Goal: Task Accomplishment & Management: Use online tool/utility

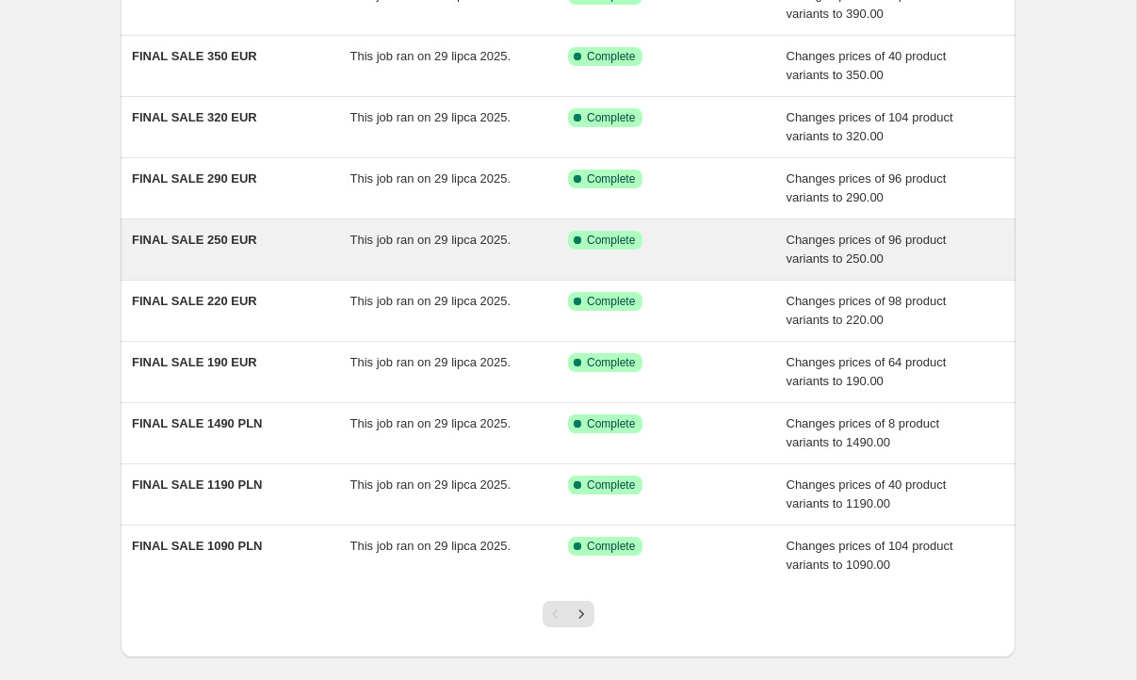
scroll to position [196, 0]
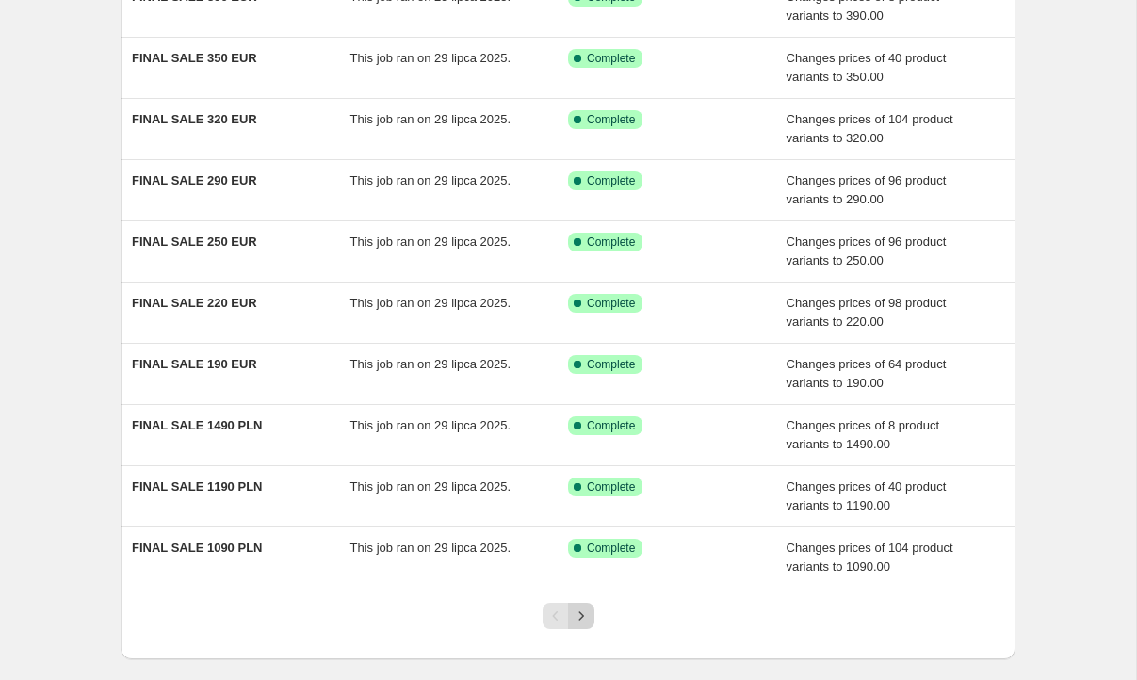
click at [580, 620] on icon "Next" at bounding box center [581, 616] width 19 height 19
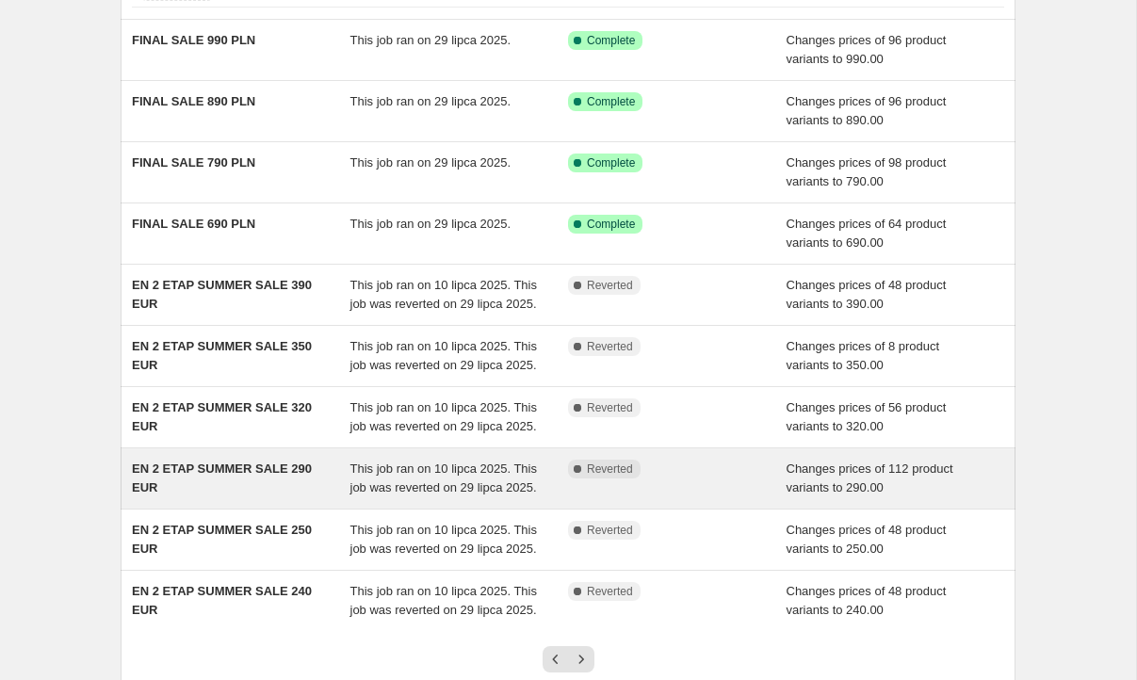
scroll to position [148, 0]
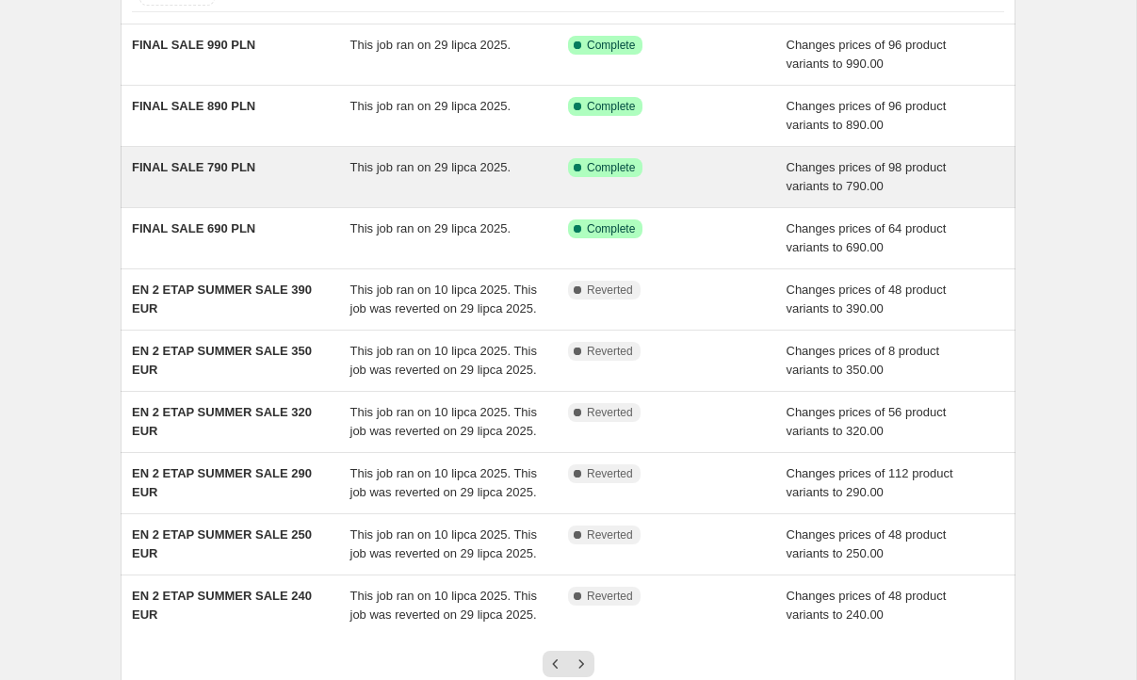
click at [733, 190] on div "Success Complete Complete" at bounding box center [677, 177] width 219 height 38
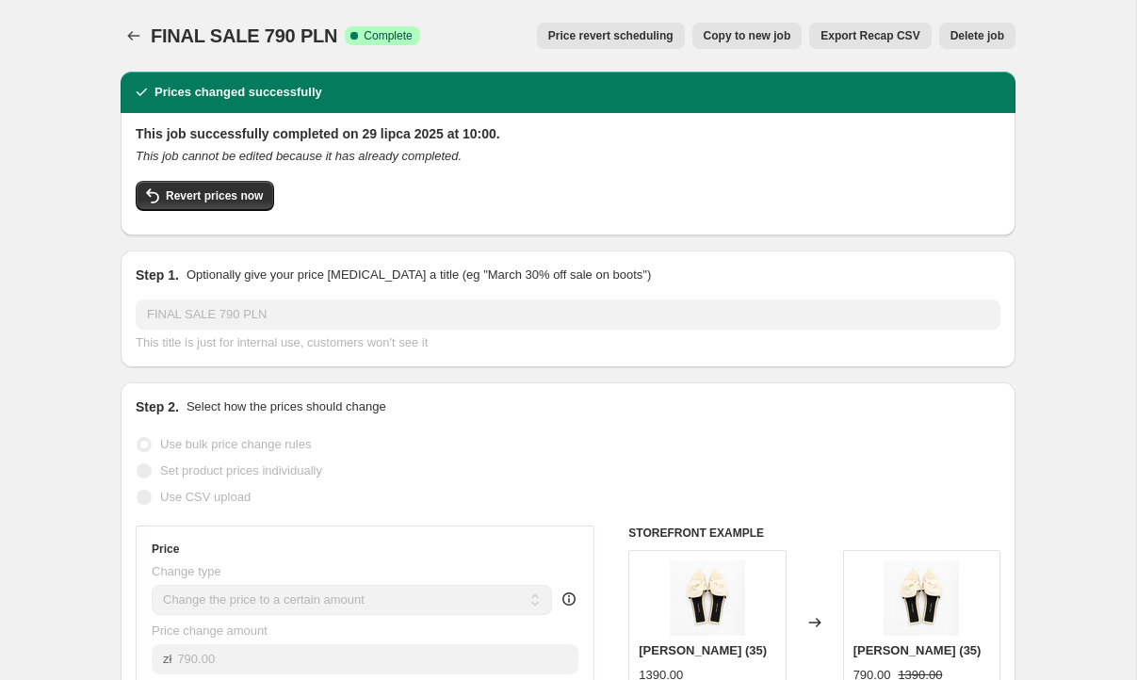
click at [729, 30] on span "Copy to new job" at bounding box center [748, 35] width 88 height 15
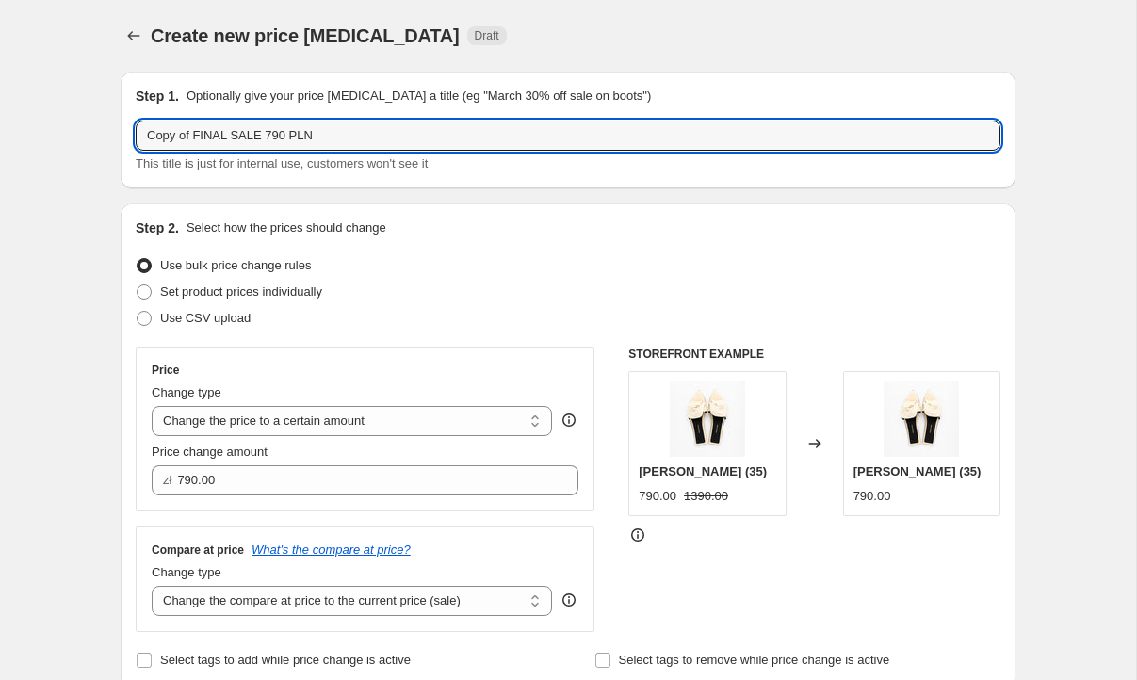
drag, startPoint x: 195, startPoint y: 137, endPoint x: 126, endPoint y: 135, distance: 68.8
click at [126, 135] on div "Step 1. Optionally give your price [MEDICAL_DATA] a title (eg "March 30% off sa…" at bounding box center [568, 130] width 895 height 117
click at [290, 140] on input "FINAL SALE 790 PLN" at bounding box center [568, 136] width 865 height 30
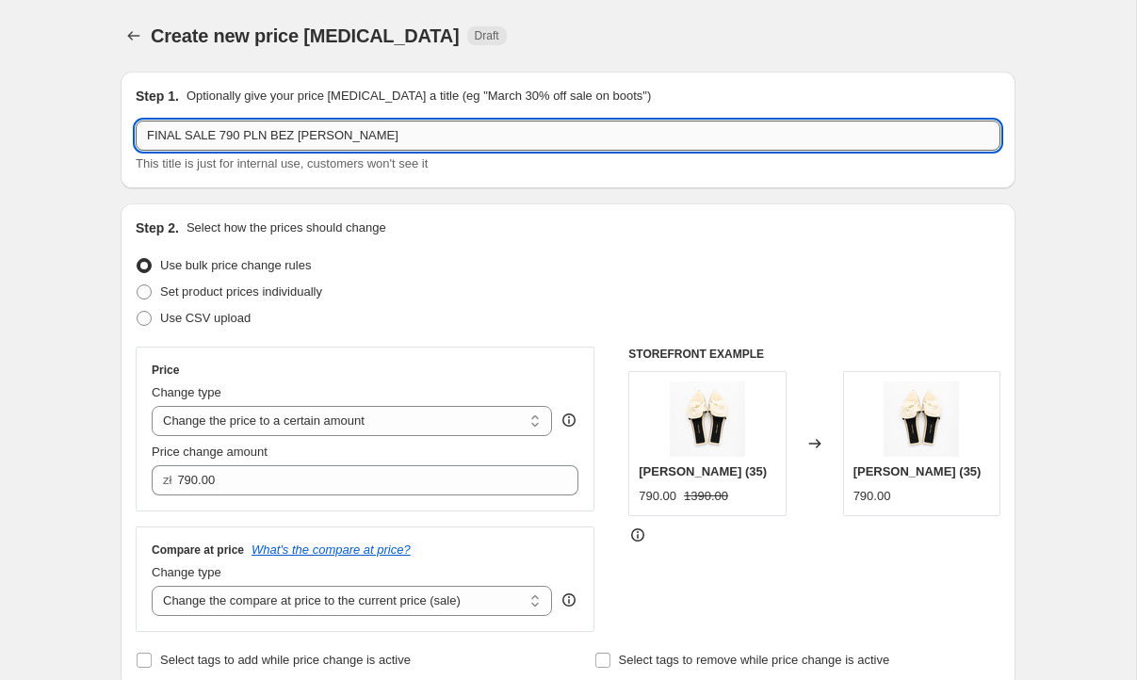
click at [341, 139] on input "FINAL SALE 790 PLN BEZ [PERSON_NAME]" at bounding box center [568, 136] width 865 height 30
type input "FINAL SALE 790 PLN BEZ [PERSON_NAME] I [PERSON_NAME]"
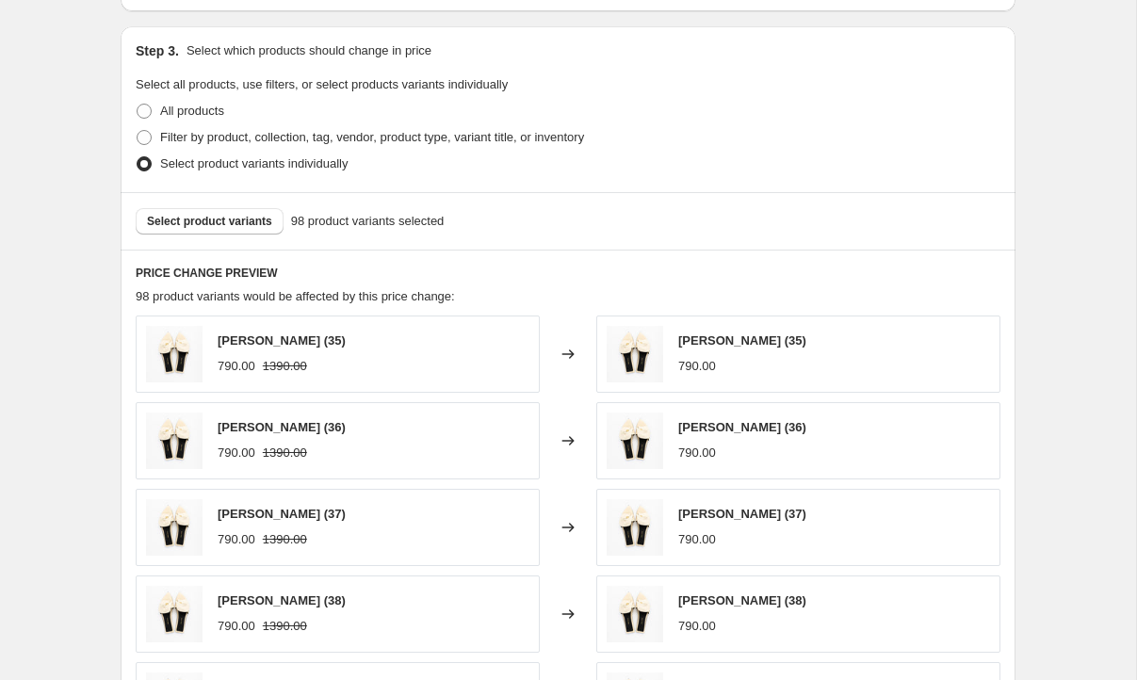
scroll to position [695, 0]
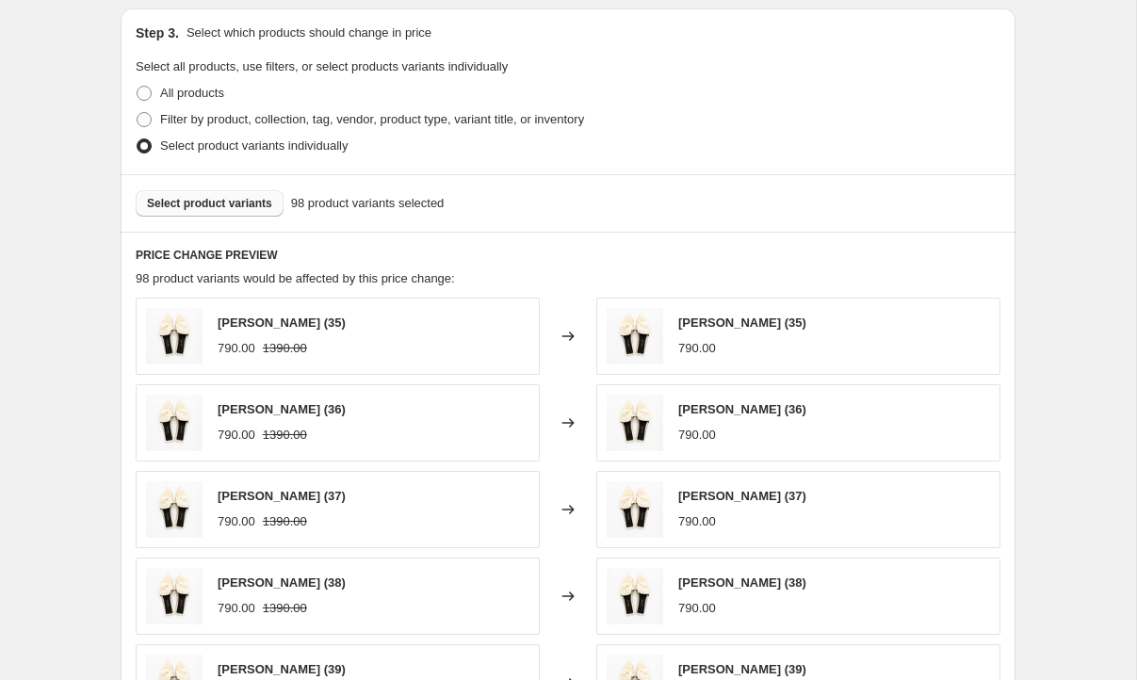
click at [230, 194] on button "Select product variants" at bounding box center [210, 203] width 148 height 26
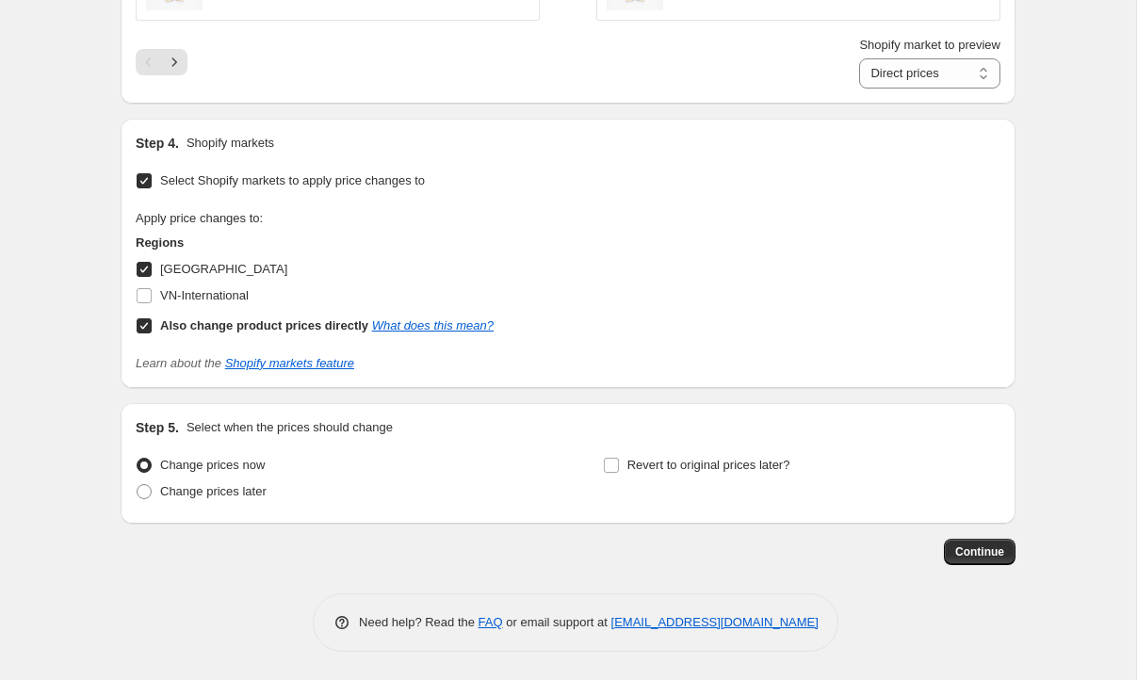
scroll to position [1396, 0]
click at [144, 491] on span at bounding box center [144, 491] width 15 height 15
click at [138, 485] on input "Change prices later" at bounding box center [137, 484] width 1 height 1
radio input "true"
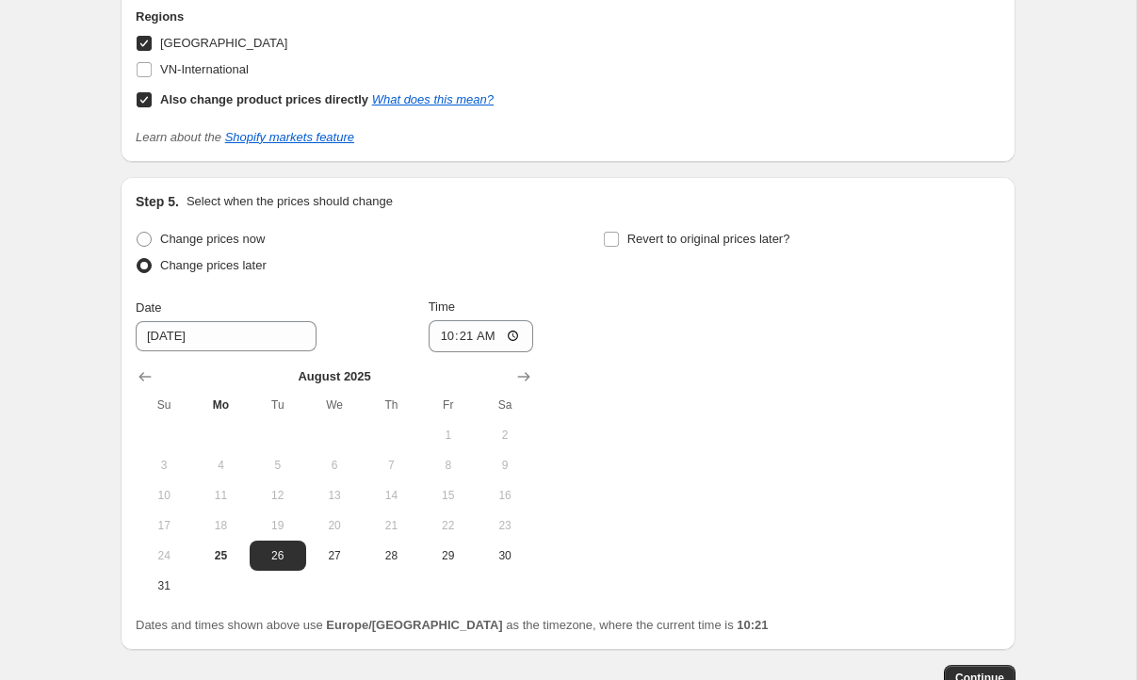
scroll to position [1631, 0]
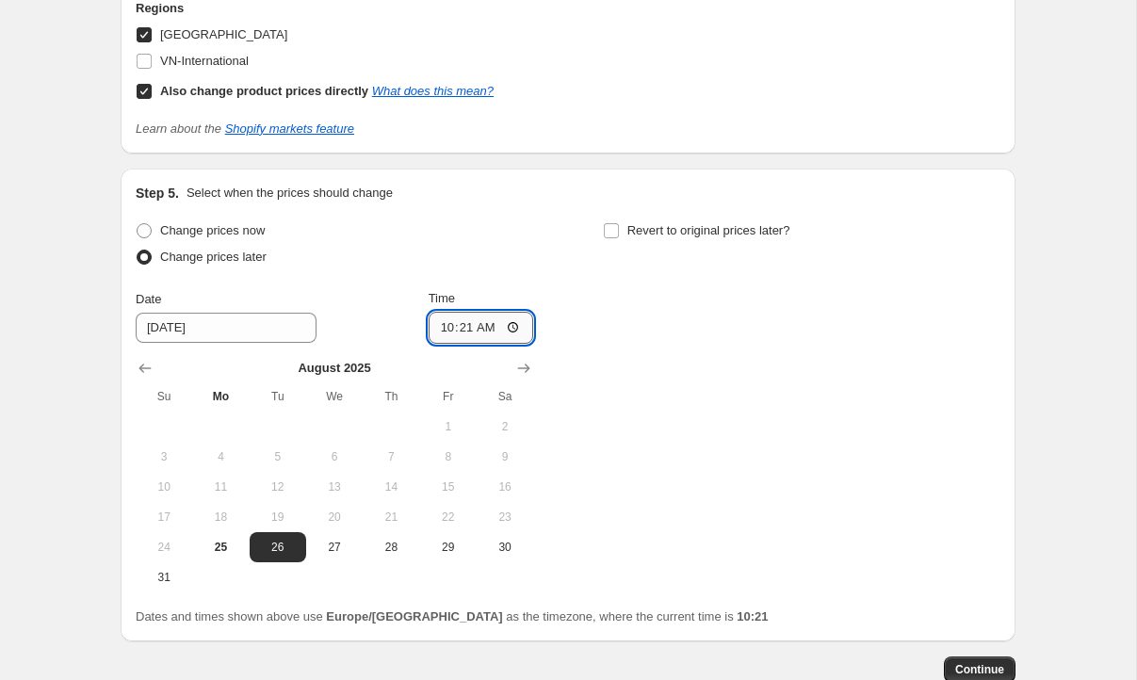
click at [492, 330] on input "10:21" at bounding box center [482, 328] width 106 height 32
click at [527, 322] on input "10:21" at bounding box center [482, 328] width 106 height 32
click at [519, 326] on input "10:21" at bounding box center [482, 328] width 106 height 32
type input "10:30"
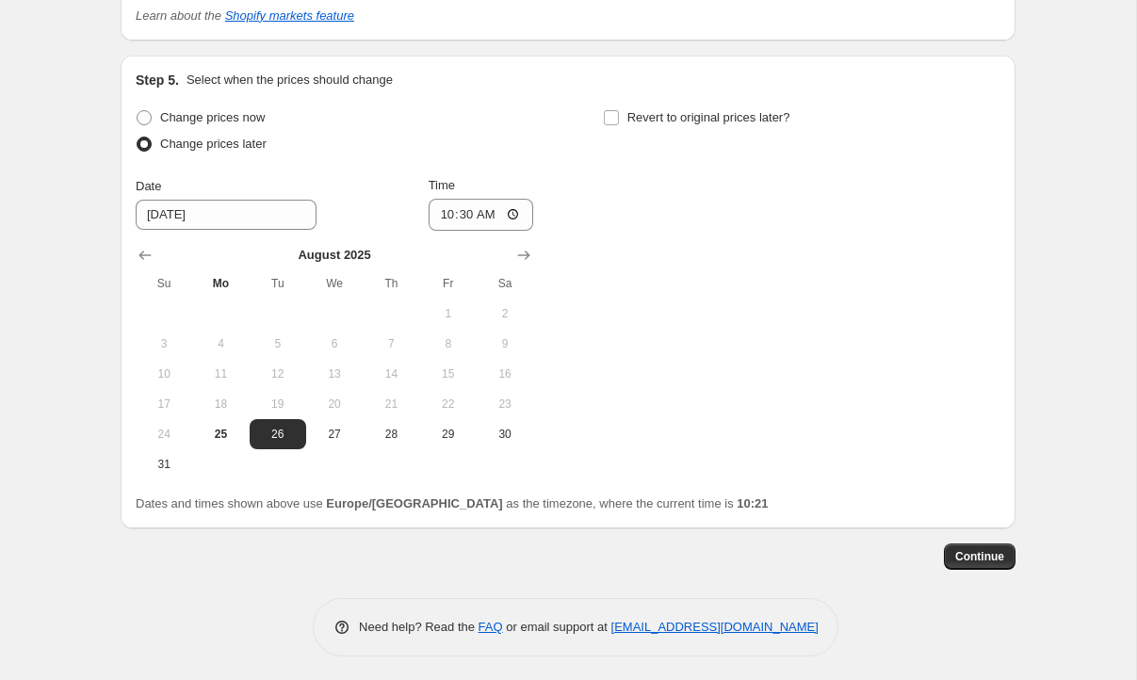
scroll to position [1743, 0]
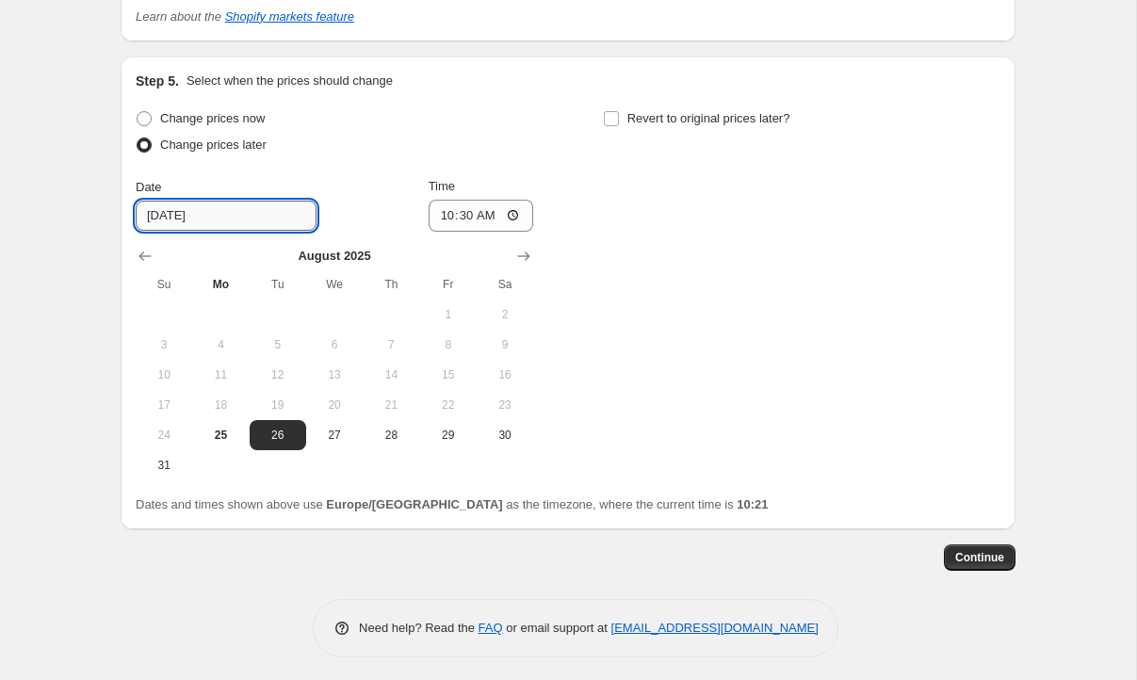
click at [166, 219] on input "[DATE]" at bounding box center [226, 216] width 181 height 30
click at [229, 430] on span "25" at bounding box center [220, 435] width 41 height 15
type input "[DATE]"
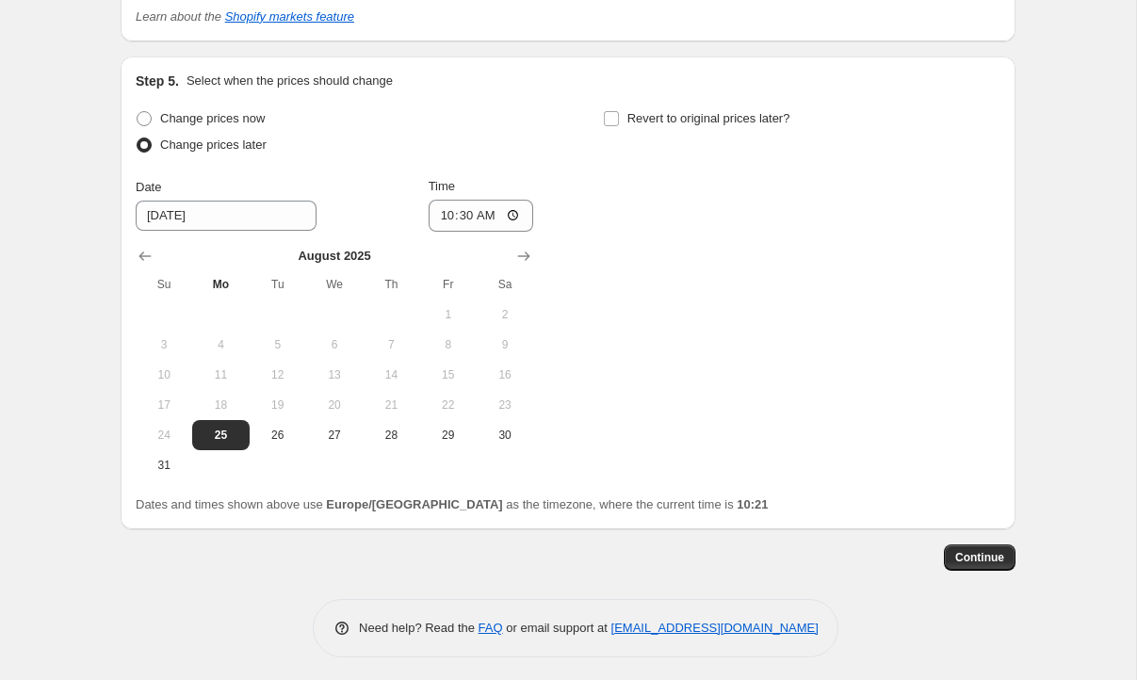
click at [807, 282] on div "Change prices now Change prices later Date [DATE] Time 10:[DATE] Mo Tu We Th Fr…" at bounding box center [568, 293] width 865 height 375
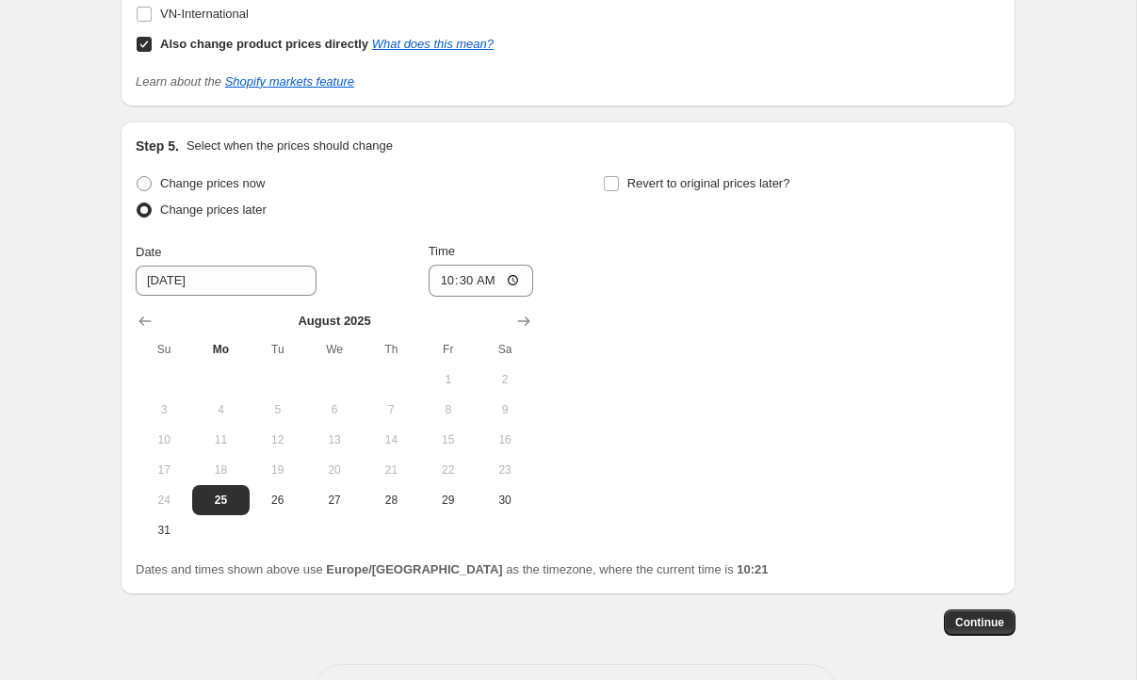
scroll to position [1689, 0]
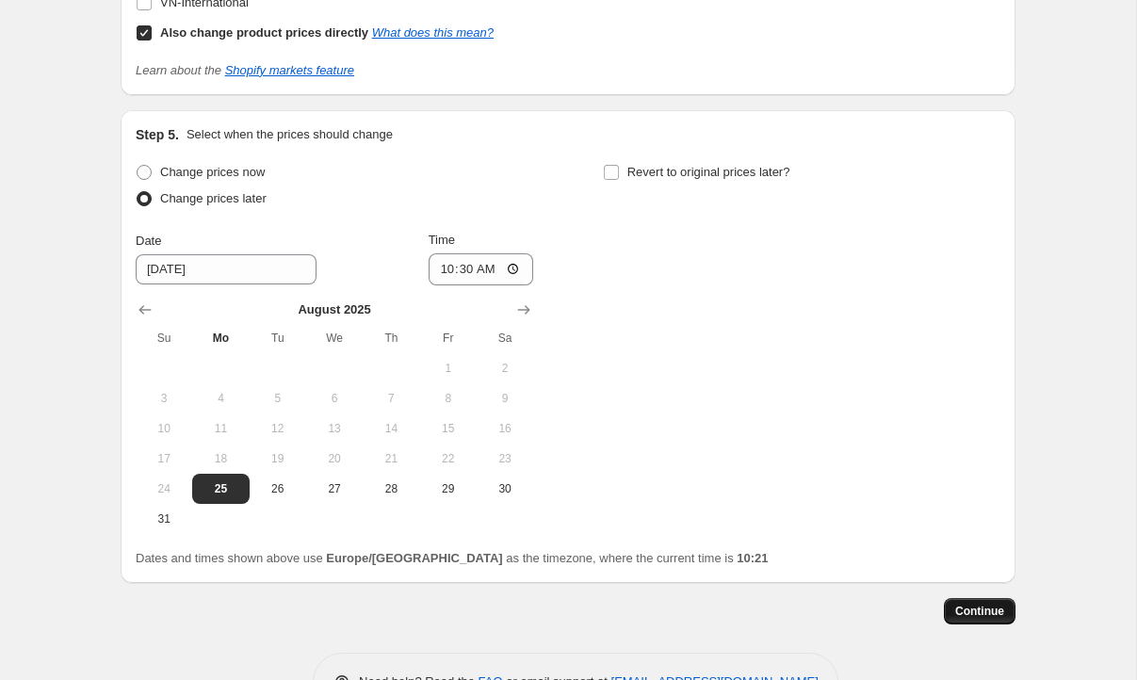
click at [985, 615] on span "Continue" at bounding box center [979, 611] width 49 height 15
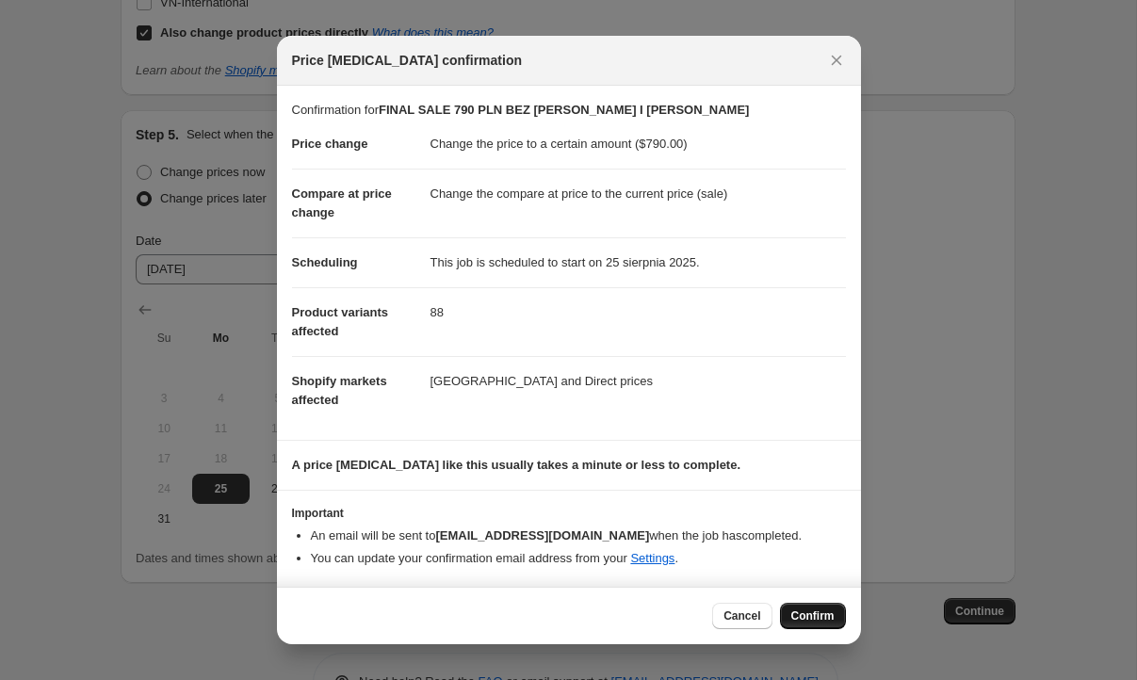
click at [791, 616] on span "Confirm" at bounding box center [812, 616] width 43 height 15
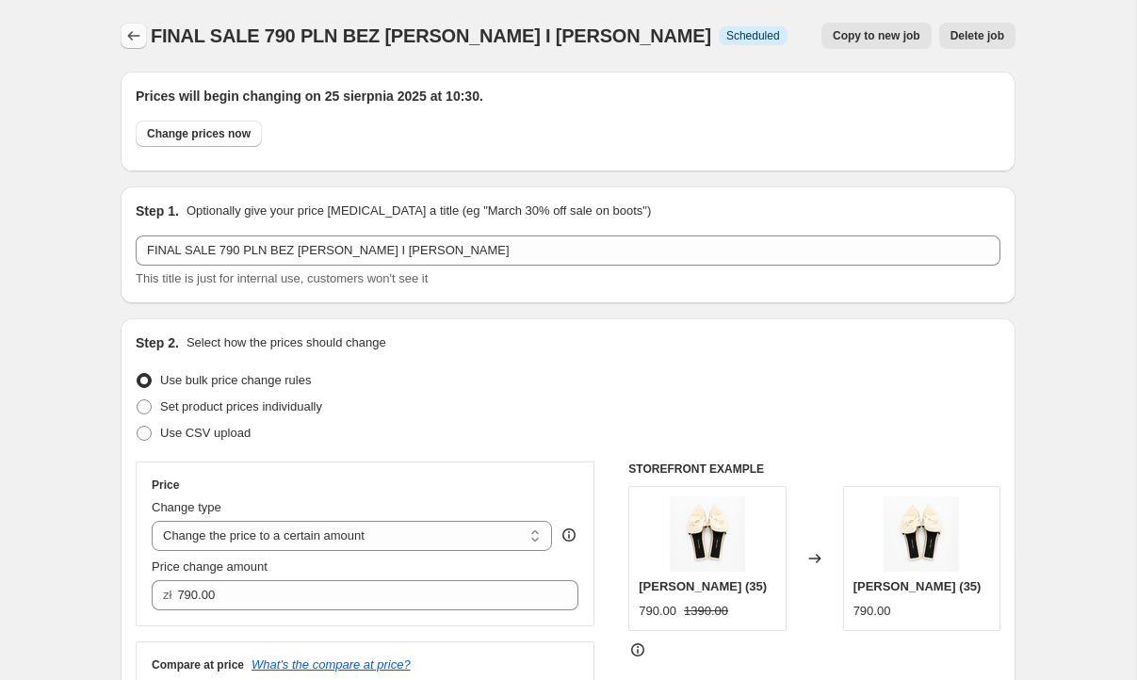
click at [144, 37] on button "Price change jobs" at bounding box center [134, 36] width 26 height 26
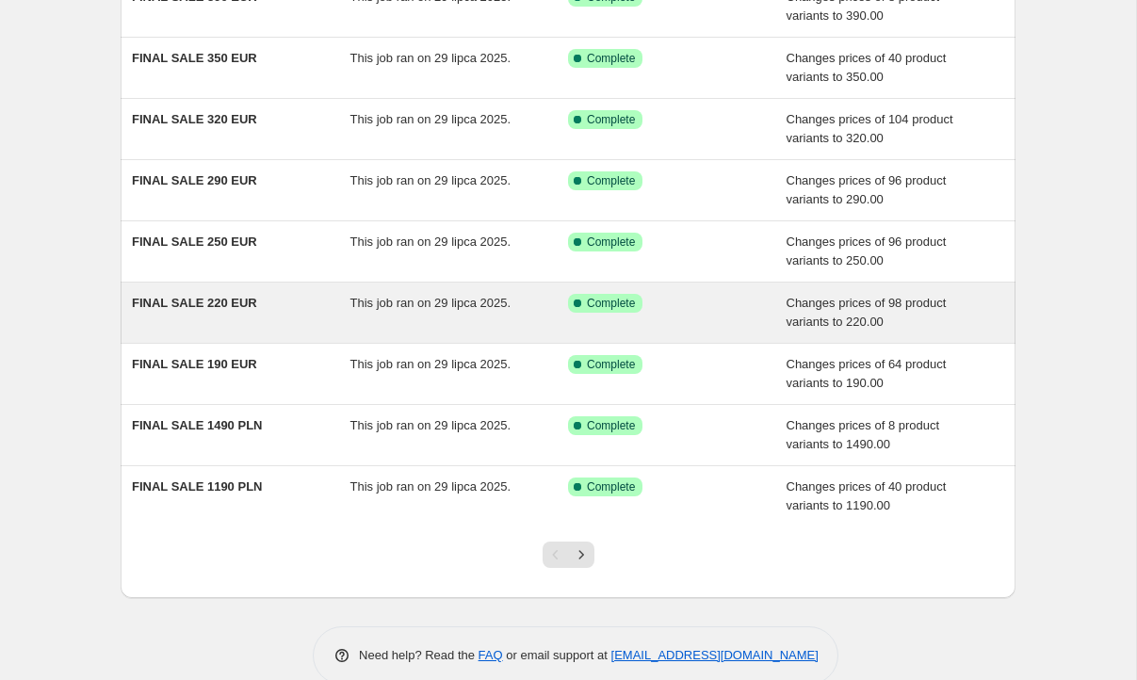
scroll to position [277, 0]
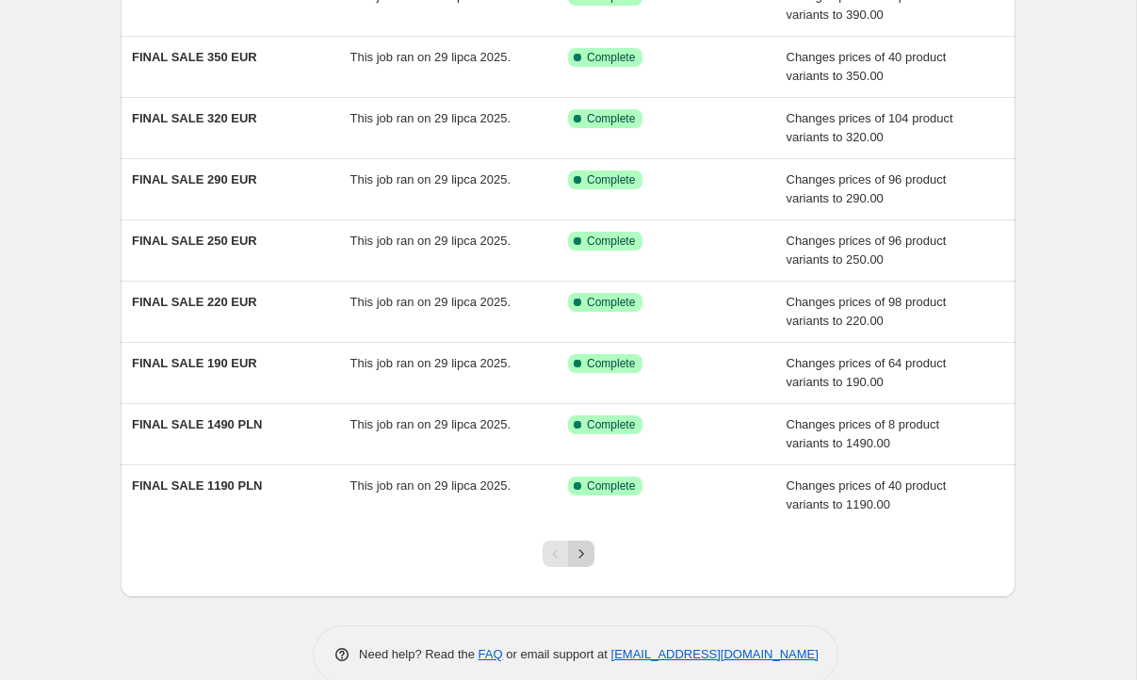
click at [582, 545] on icon "Next" at bounding box center [581, 554] width 19 height 19
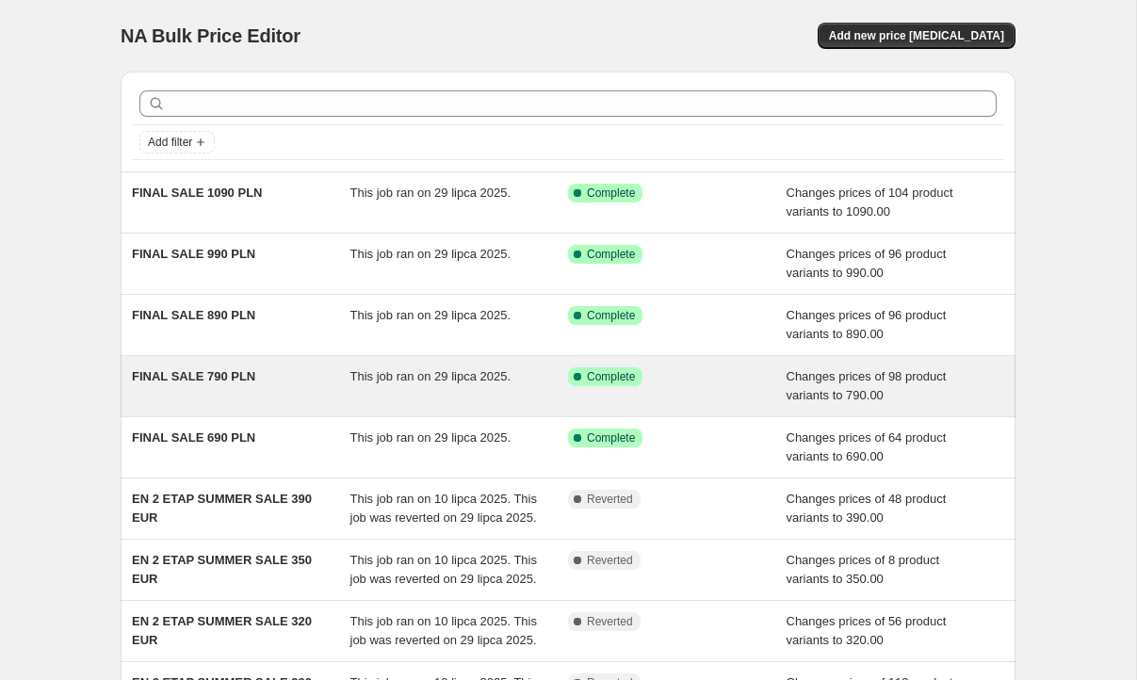
click at [277, 399] on div "FINAL SALE 790 PLN" at bounding box center [241, 386] width 219 height 38
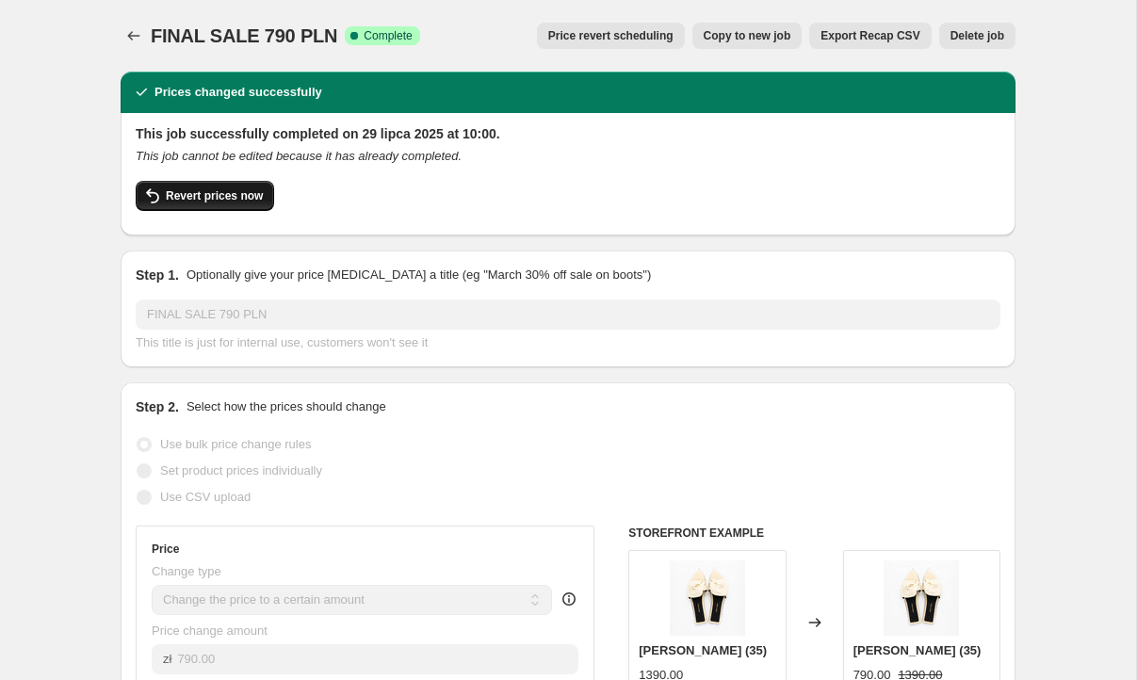
click at [220, 206] on button "Revert prices now" at bounding box center [205, 196] width 138 height 30
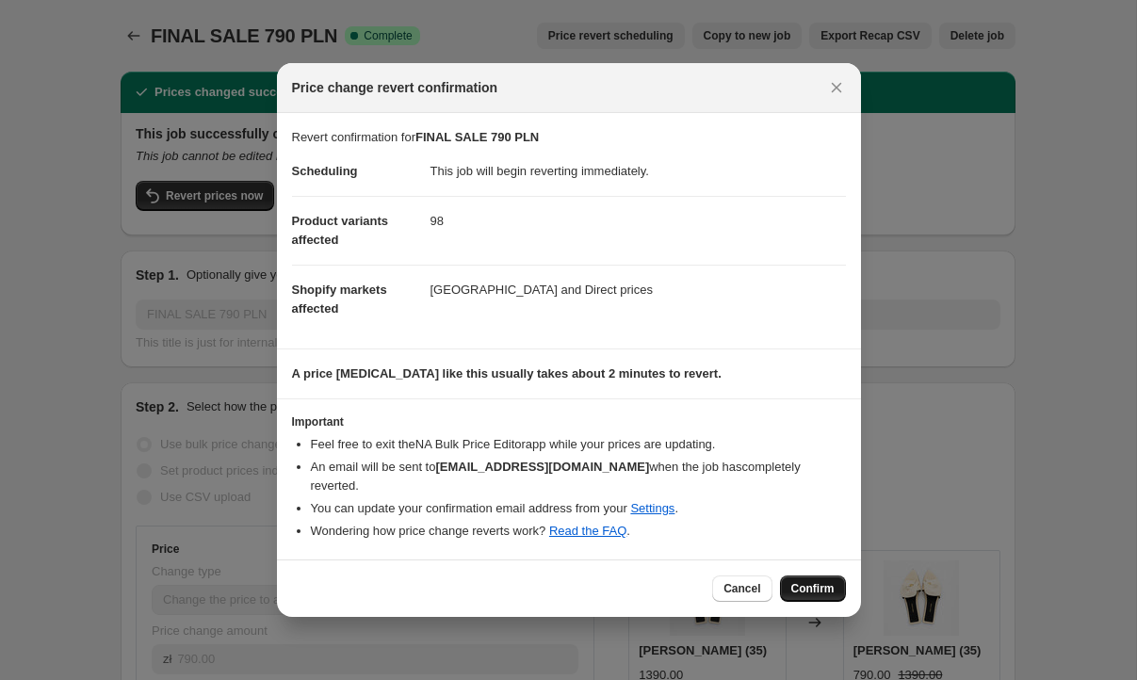
click at [819, 584] on span "Confirm" at bounding box center [812, 588] width 43 height 15
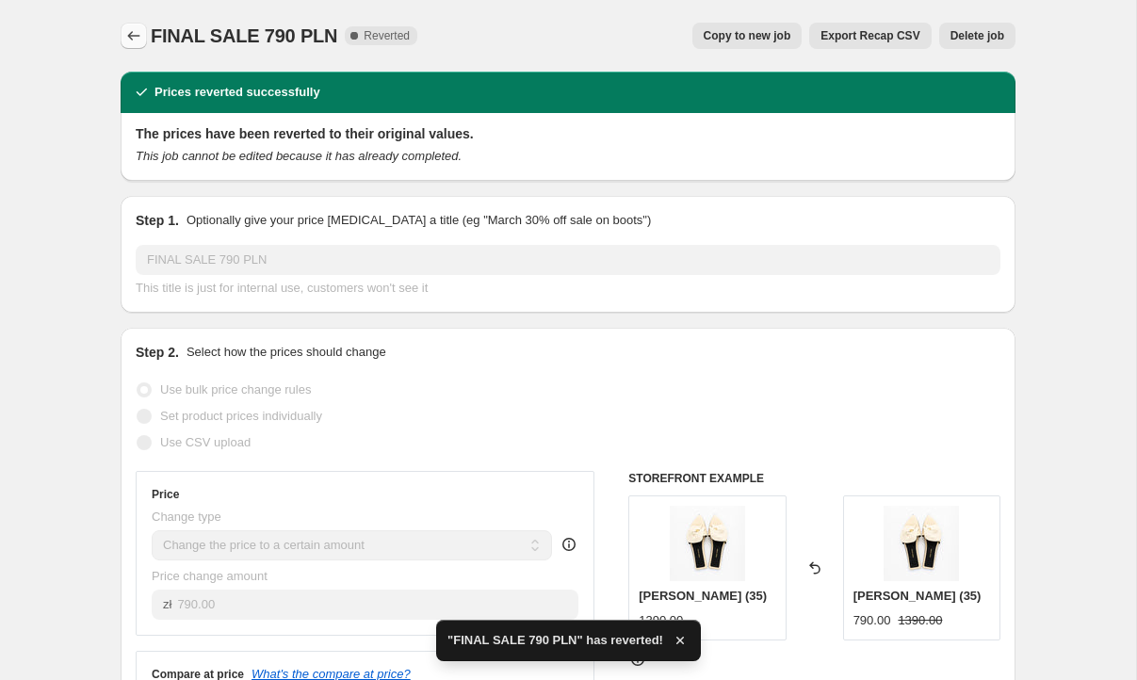
click at [137, 41] on icon "Price change jobs" at bounding box center [133, 35] width 19 height 19
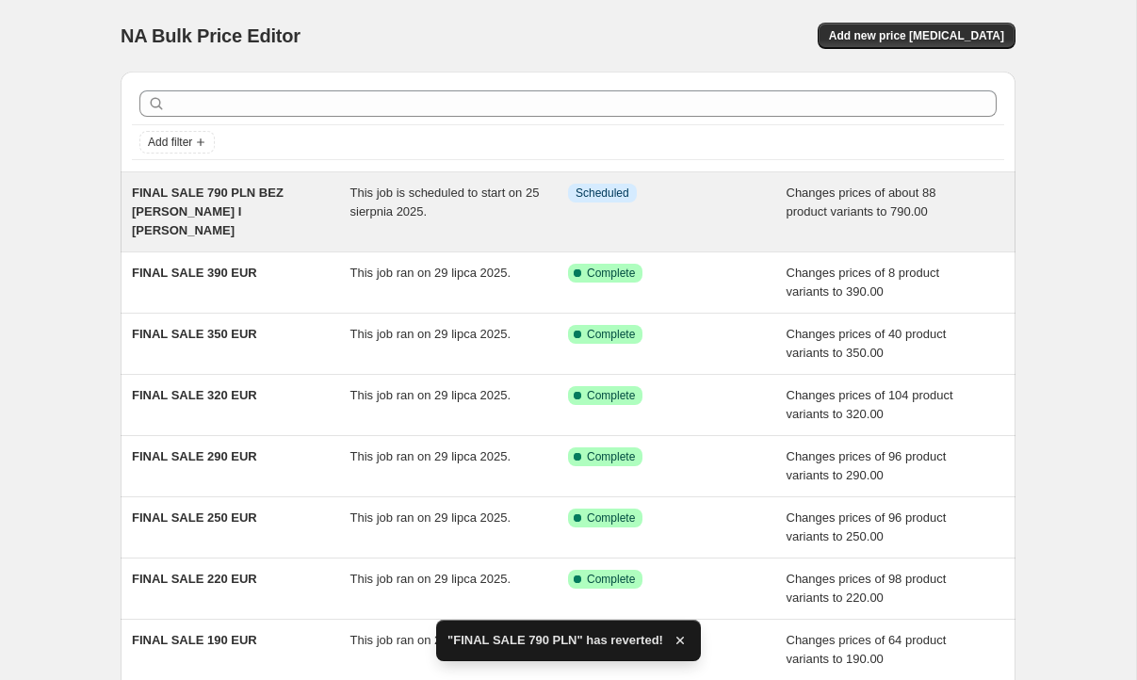
click at [284, 193] on span "FINAL SALE 790 PLN BEZ [PERSON_NAME] I [PERSON_NAME]" at bounding box center [208, 212] width 152 height 52
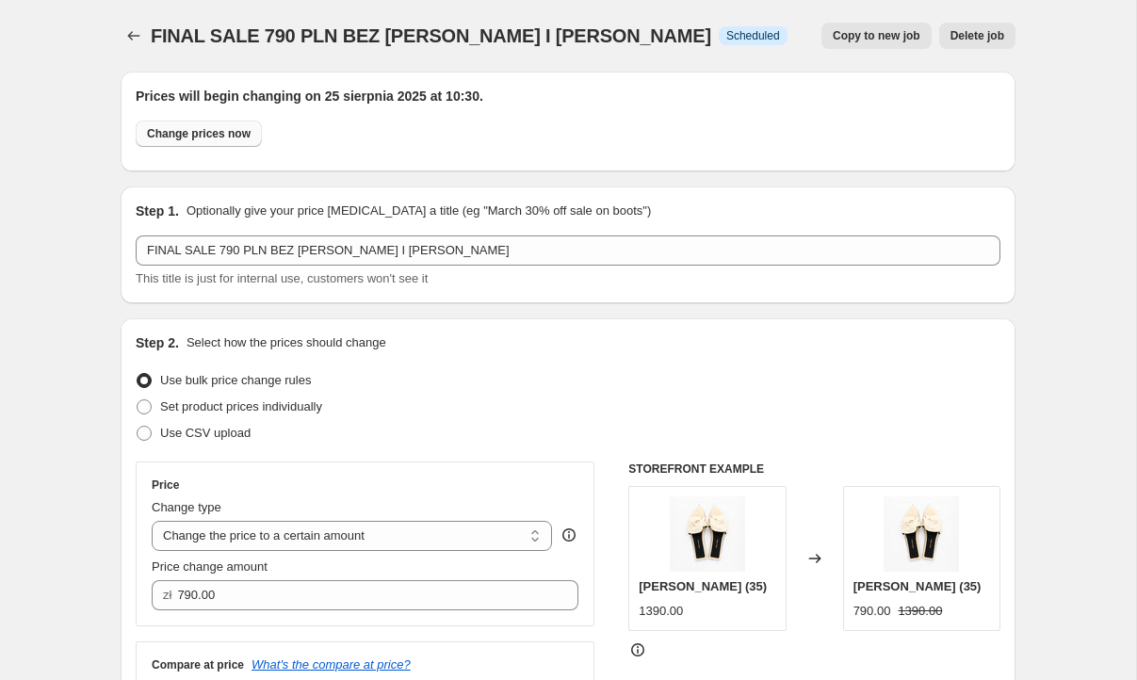
click at [204, 137] on span "Change prices now" at bounding box center [199, 133] width 104 height 15
radio input "true"
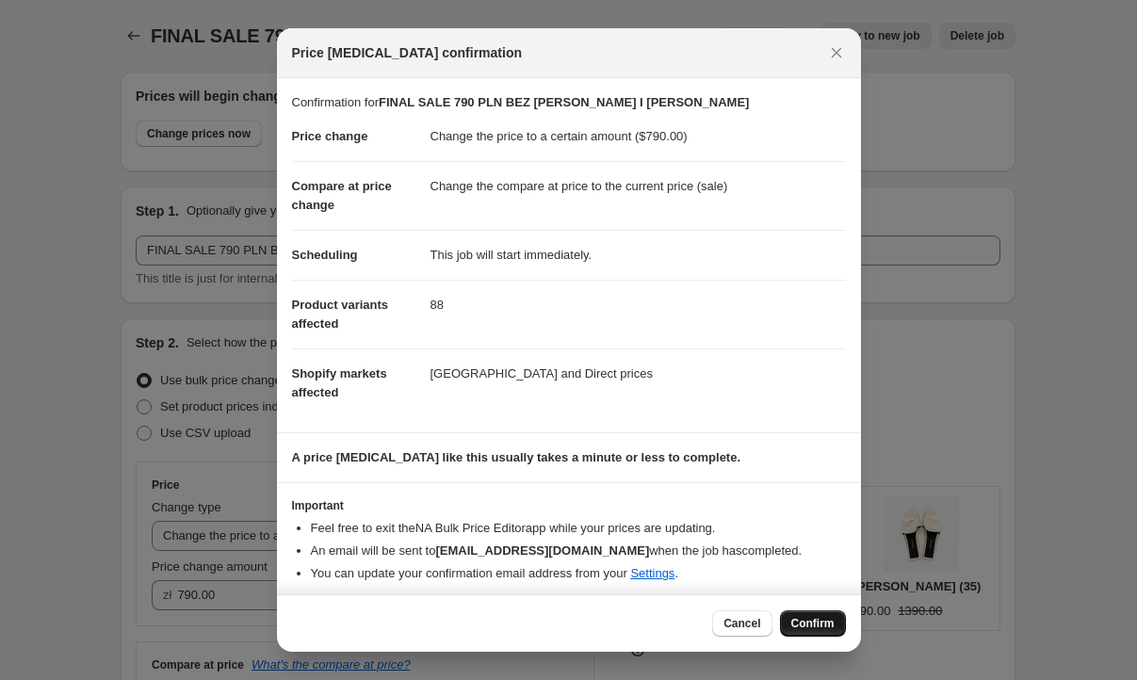
click at [827, 627] on span "Confirm" at bounding box center [812, 623] width 43 height 15
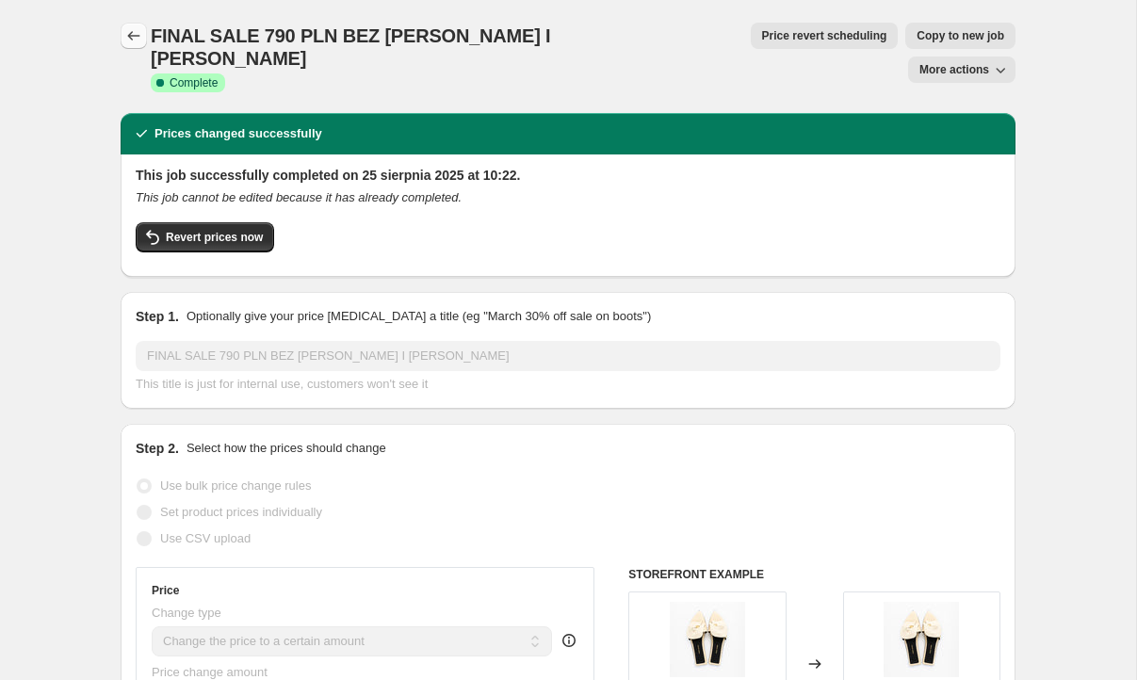
click at [129, 38] on icon "Price change jobs" at bounding box center [133, 35] width 19 height 19
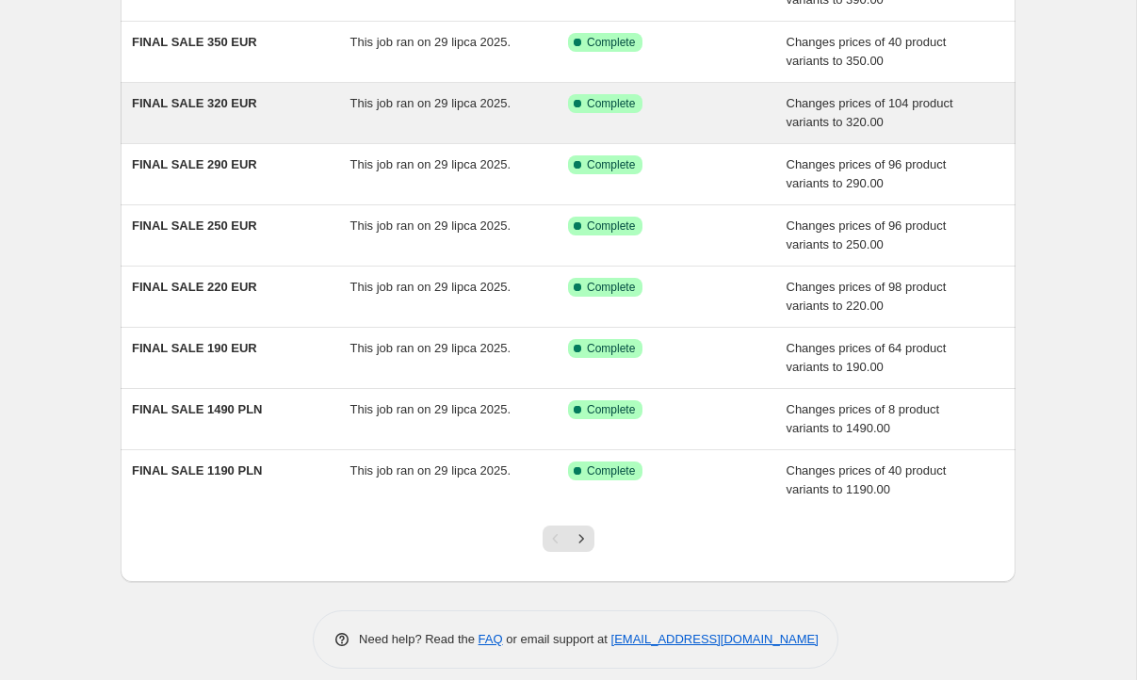
scroll to position [290, 0]
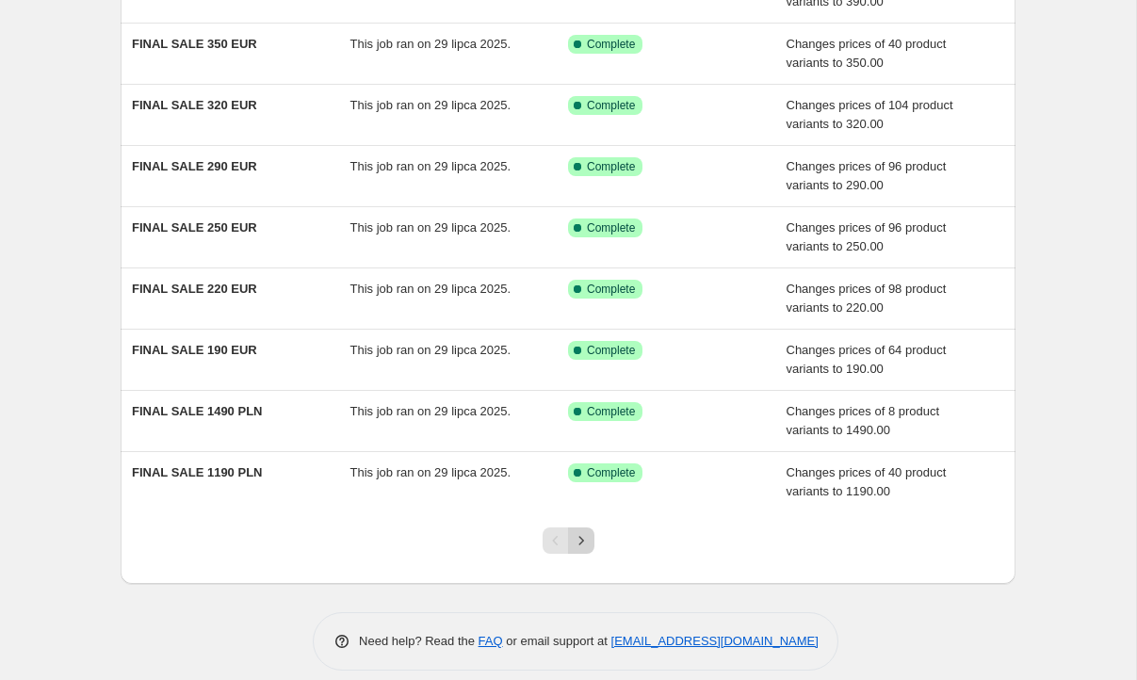
click at [582, 531] on icon "Next" at bounding box center [581, 540] width 19 height 19
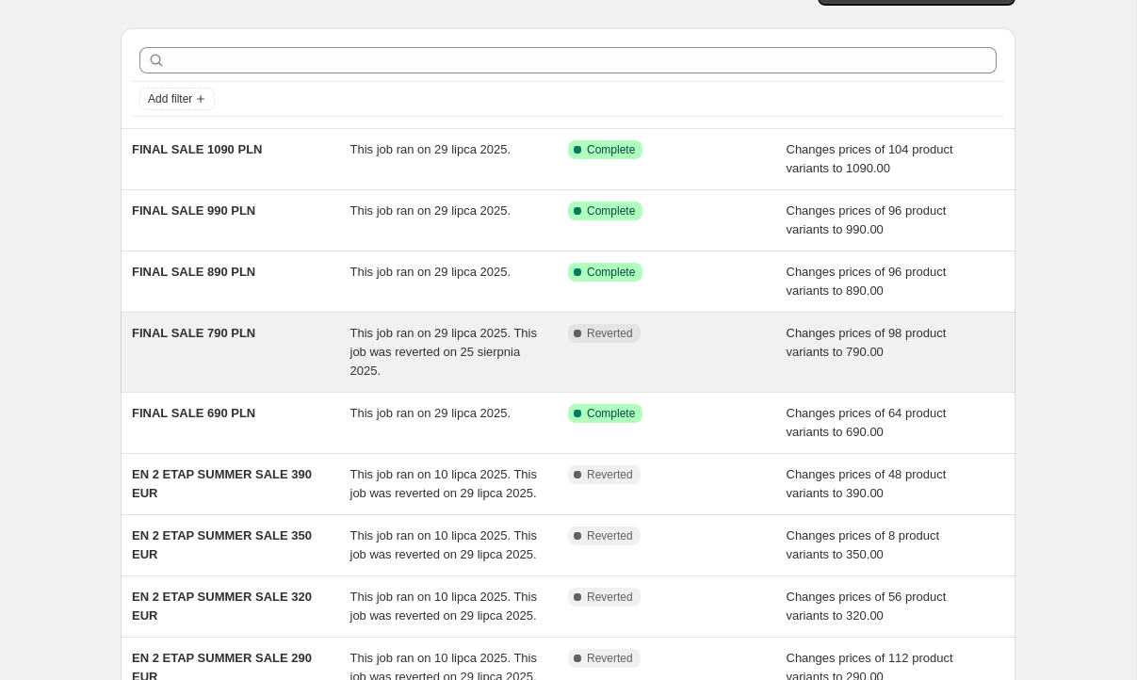
scroll to position [66, 0]
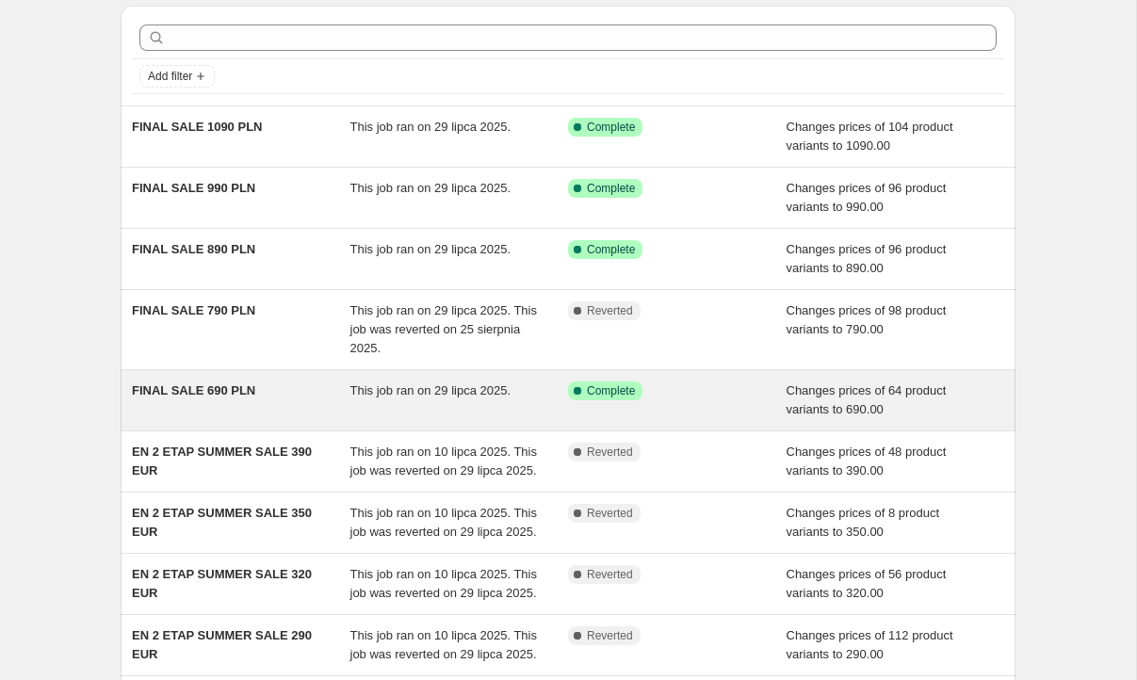
click at [266, 402] on div "FINAL SALE 690 PLN" at bounding box center [241, 401] width 219 height 38
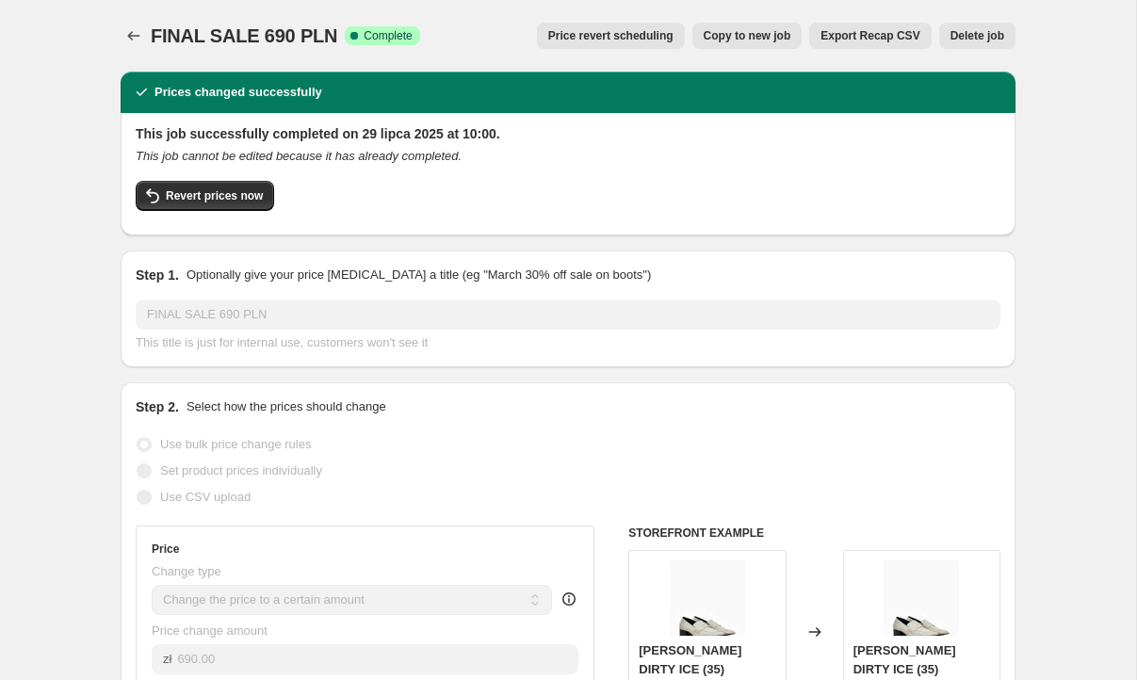
click at [754, 34] on span "Copy to new job" at bounding box center [748, 35] width 88 height 15
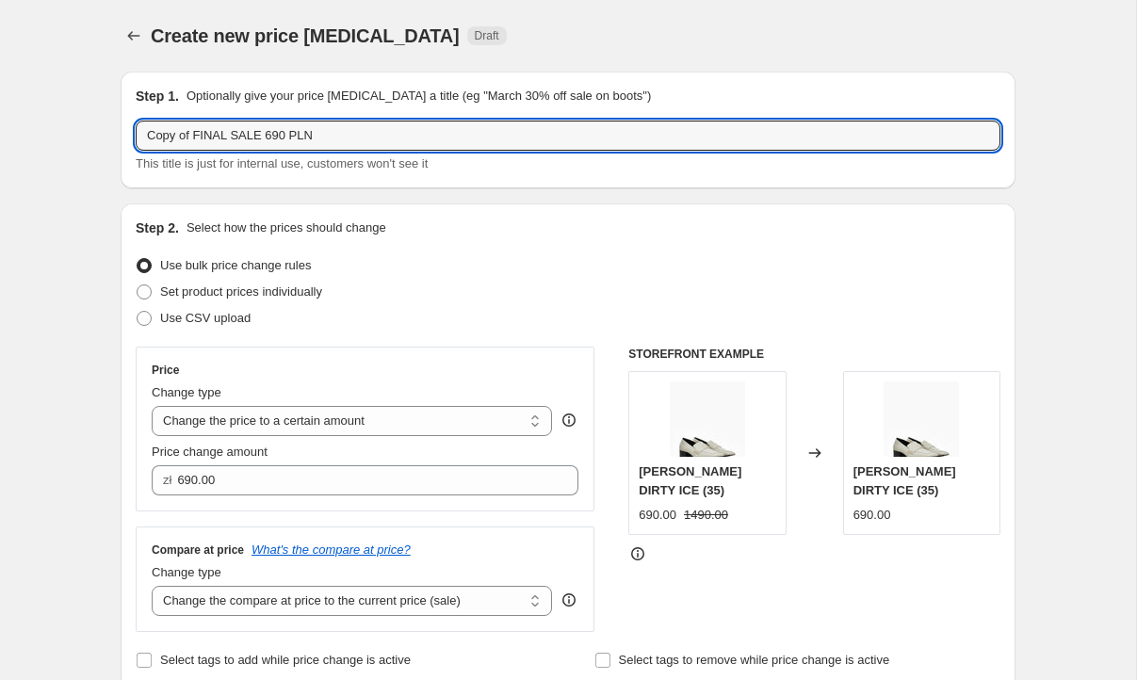
drag, startPoint x: 195, startPoint y: 136, endPoint x: 62, endPoint y: 136, distance: 132.8
click at [300, 151] on div "FINAL SALE 690 PLN This title is just for internal use, customers won't see it" at bounding box center [568, 147] width 865 height 53
click at [299, 132] on input "FINAL SALE 690 PLN" at bounding box center [568, 136] width 865 height 30
type input "FINAL SALE 690 PLN BEZ [PERSON_NAME]"
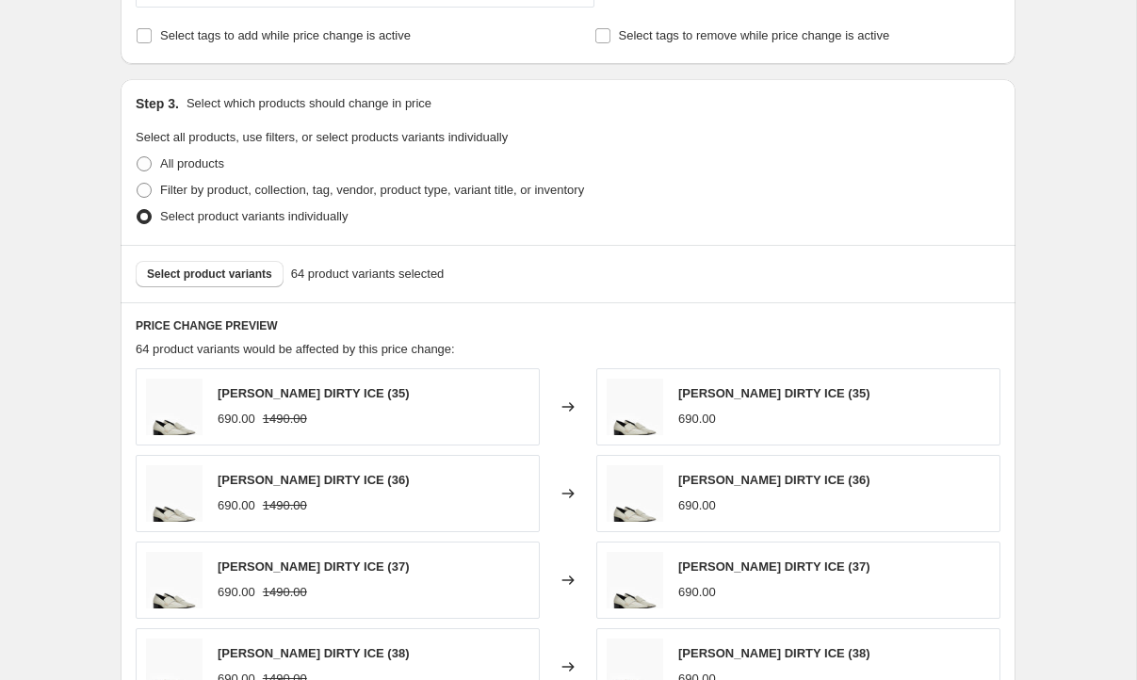
scroll to position [636, 0]
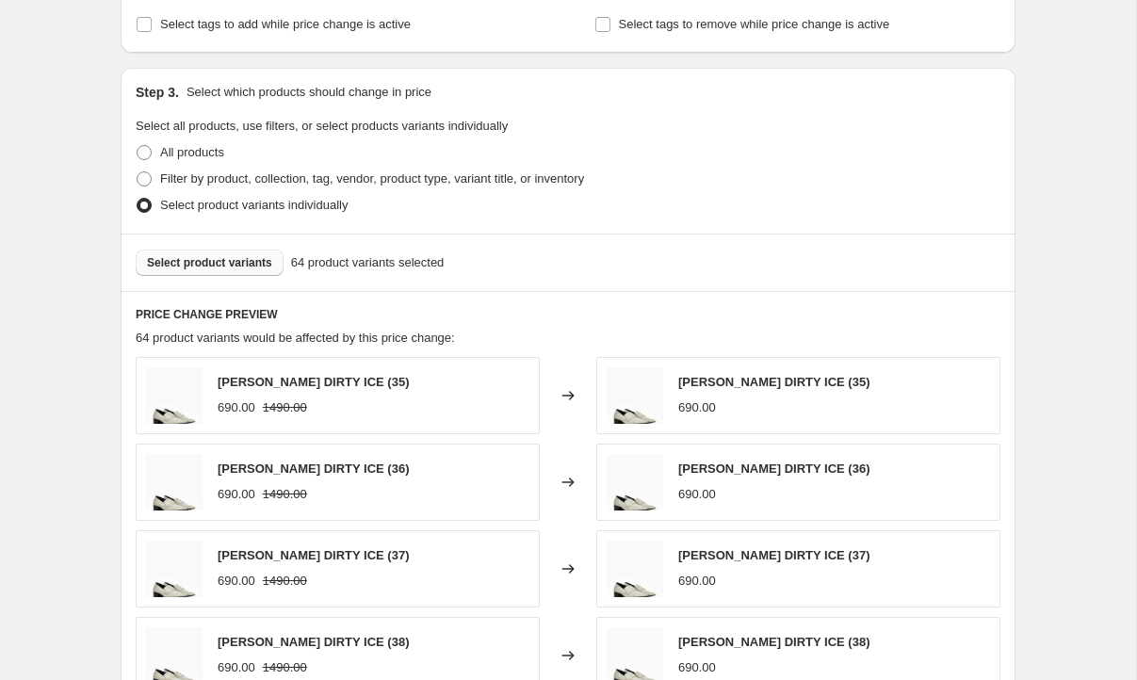
click at [199, 267] on span "Select product variants" at bounding box center [209, 262] width 125 height 15
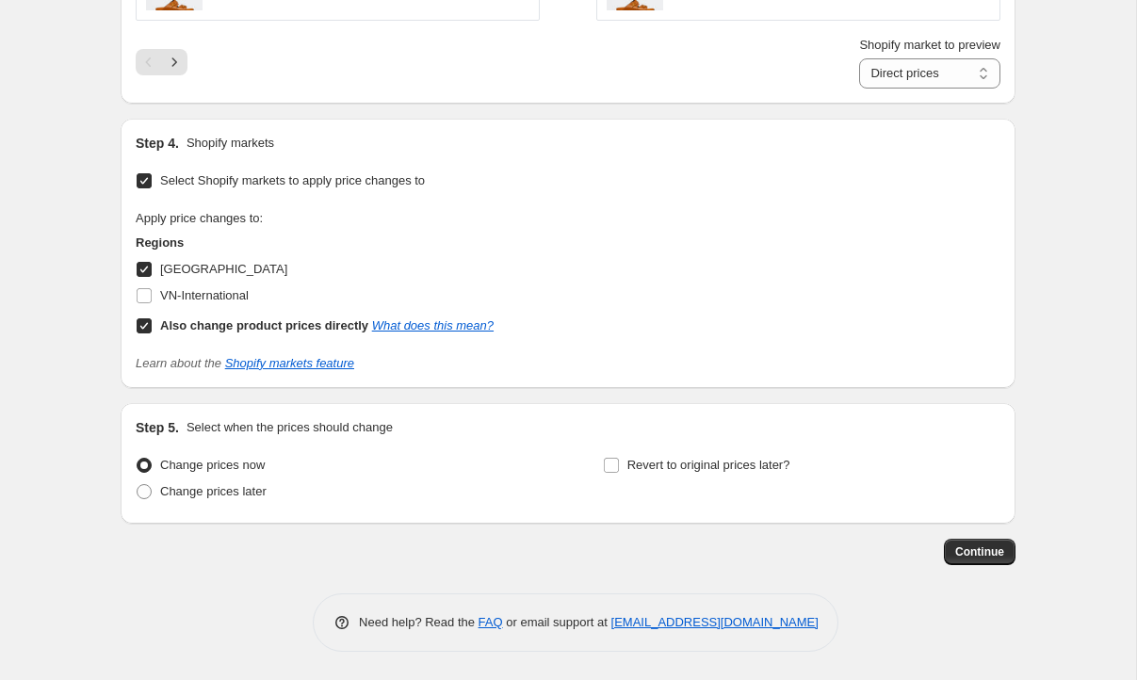
scroll to position [1396, 0]
click at [143, 492] on span at bounding box center [144, 491] width 15 height 15
click at [138, 485] on input "Change prices later" at bounding box center [137, 484] width 1 height 1
radio input "true"
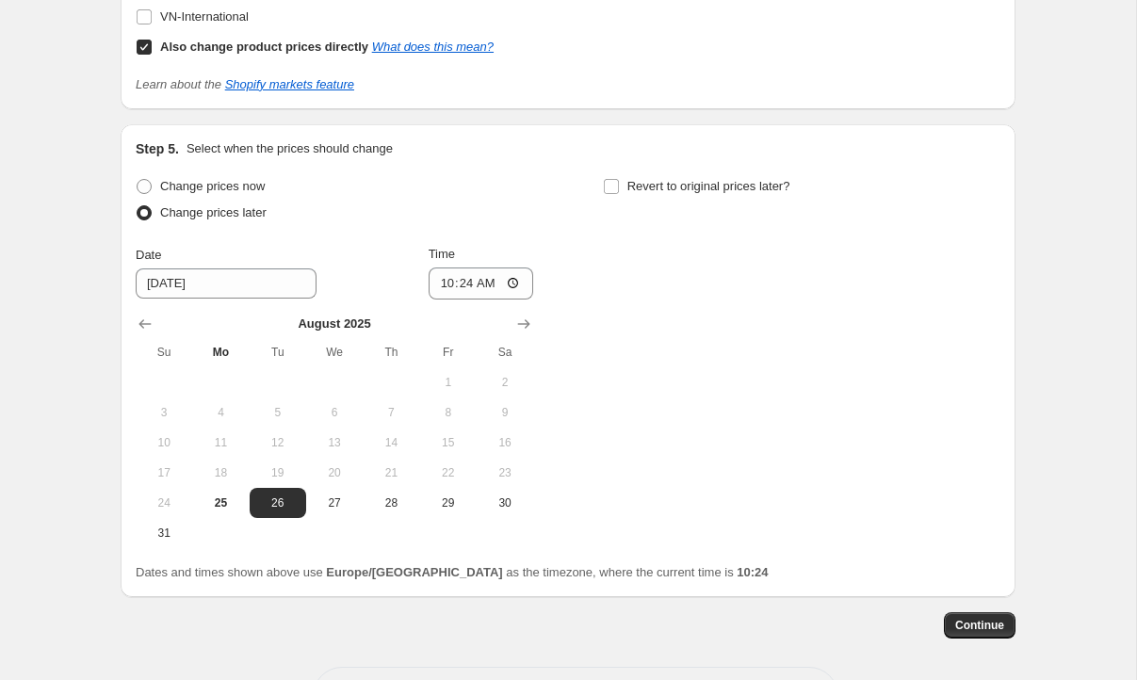
scroll to position [1674, 0]
click at [976, 631] on span "Continue" at bounding box center [979, 626] width 49 height 15
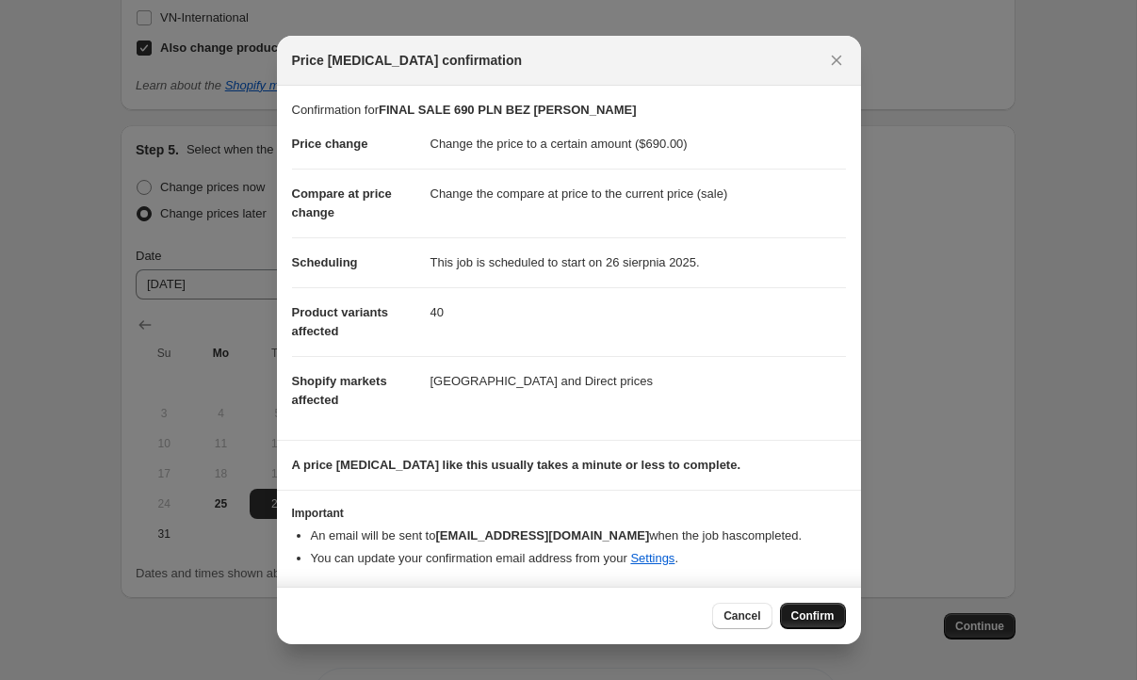
click at [802, 617] on span "Confirm" at bounding box center [812, 616] width 43 height 15
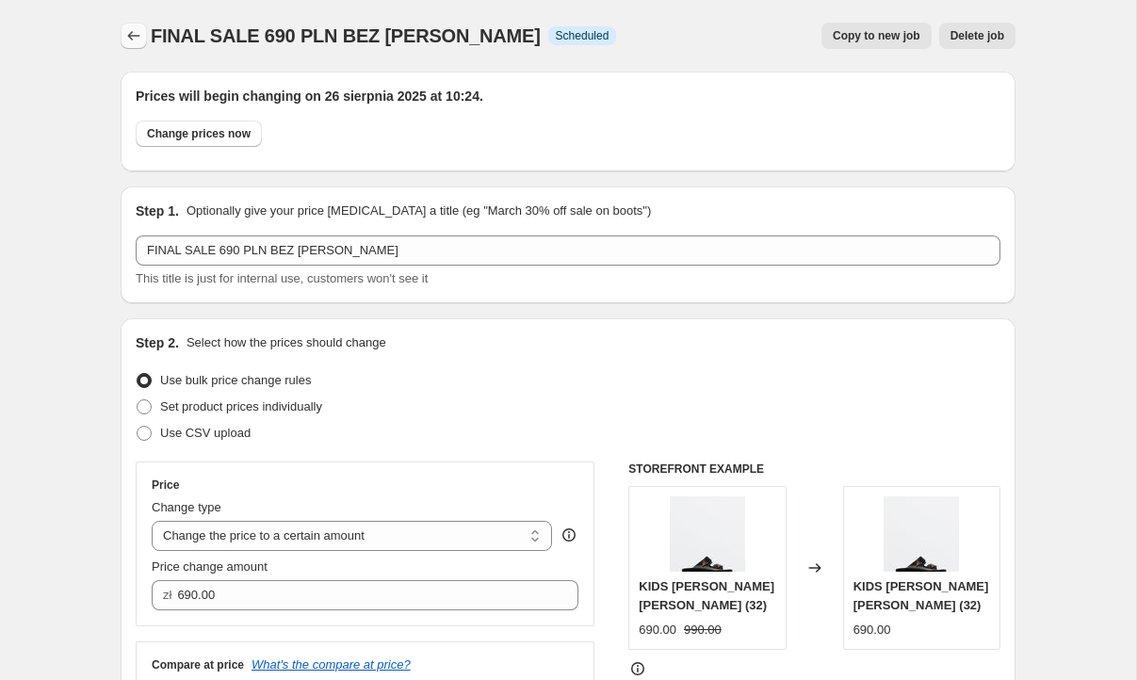
click at [136, 39] on icon "Price change jobs" at bounding box center [133, 35] width 19 height 19
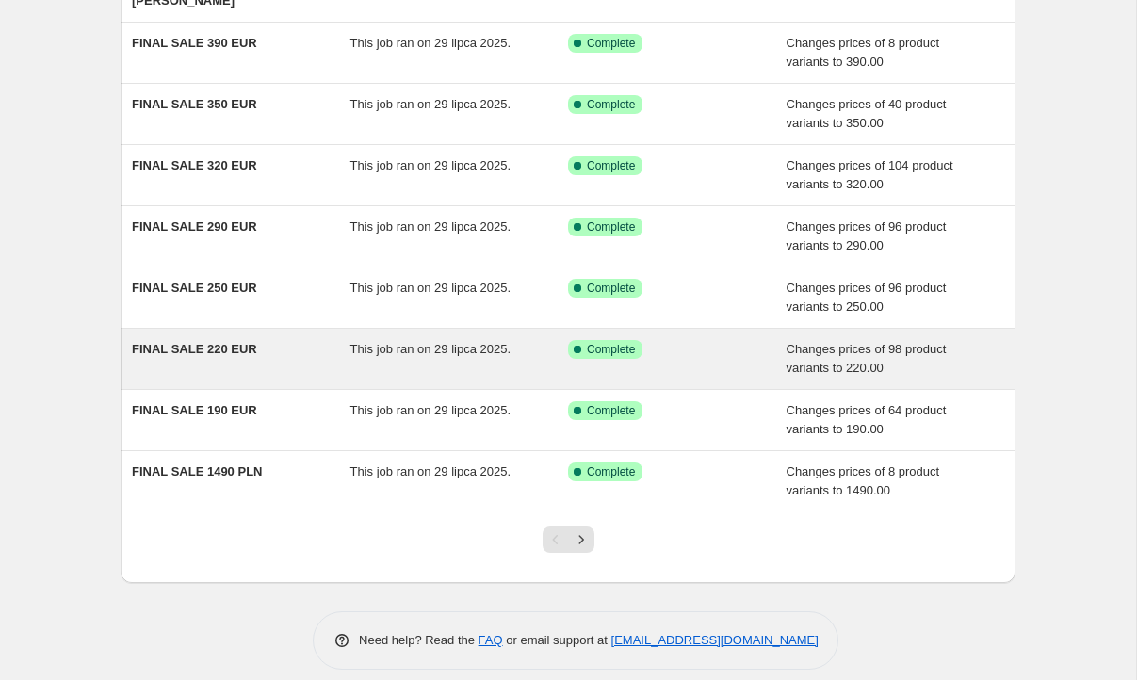
scroll to position [290, 0]
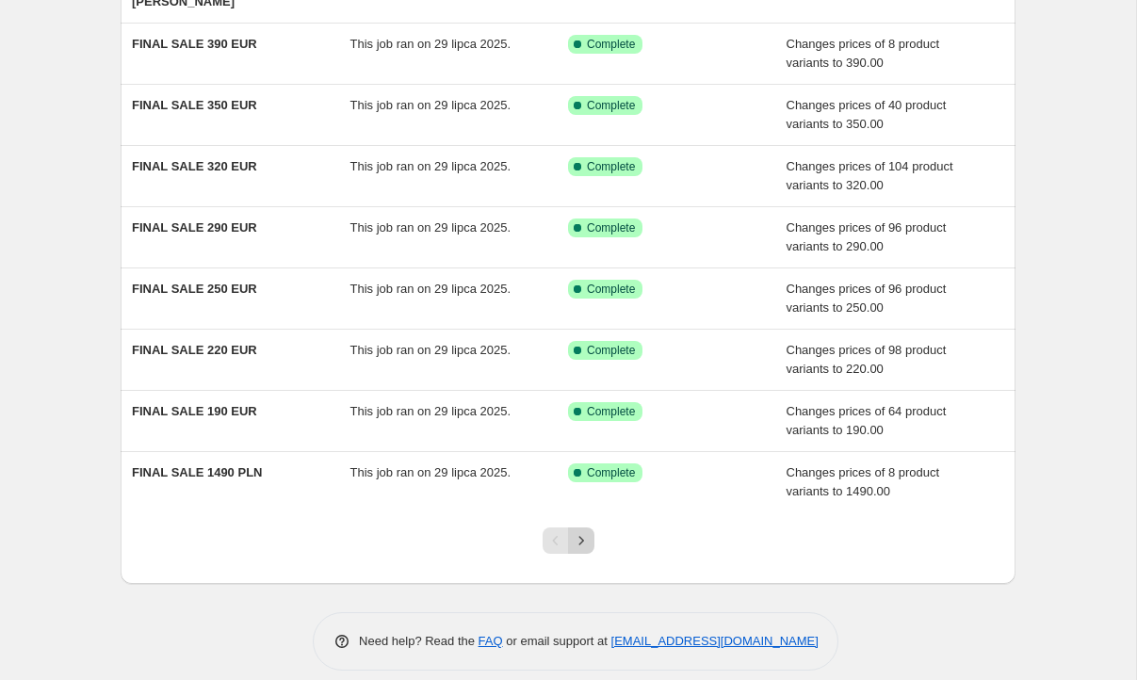
click at [585, 531] on icon "Next" at bounding box center [581, 540] width 19 height 19
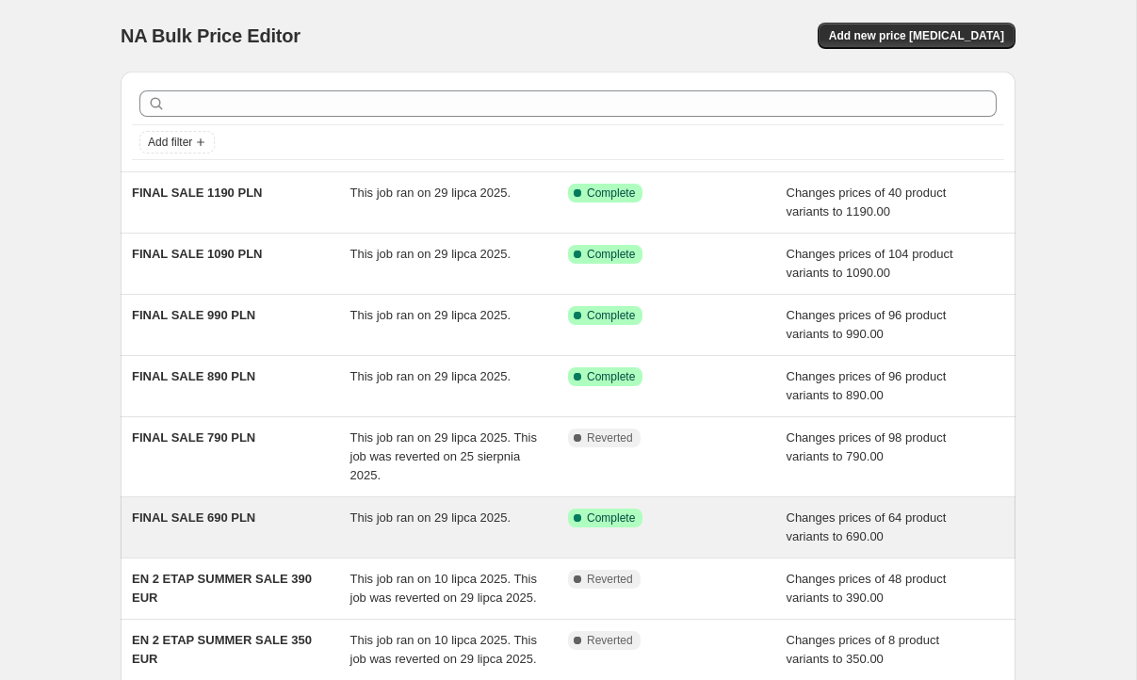
click at [289, 512] on div "FINAL SALE 690 PLN" at bounding box center [241, 528] width 219 height 38
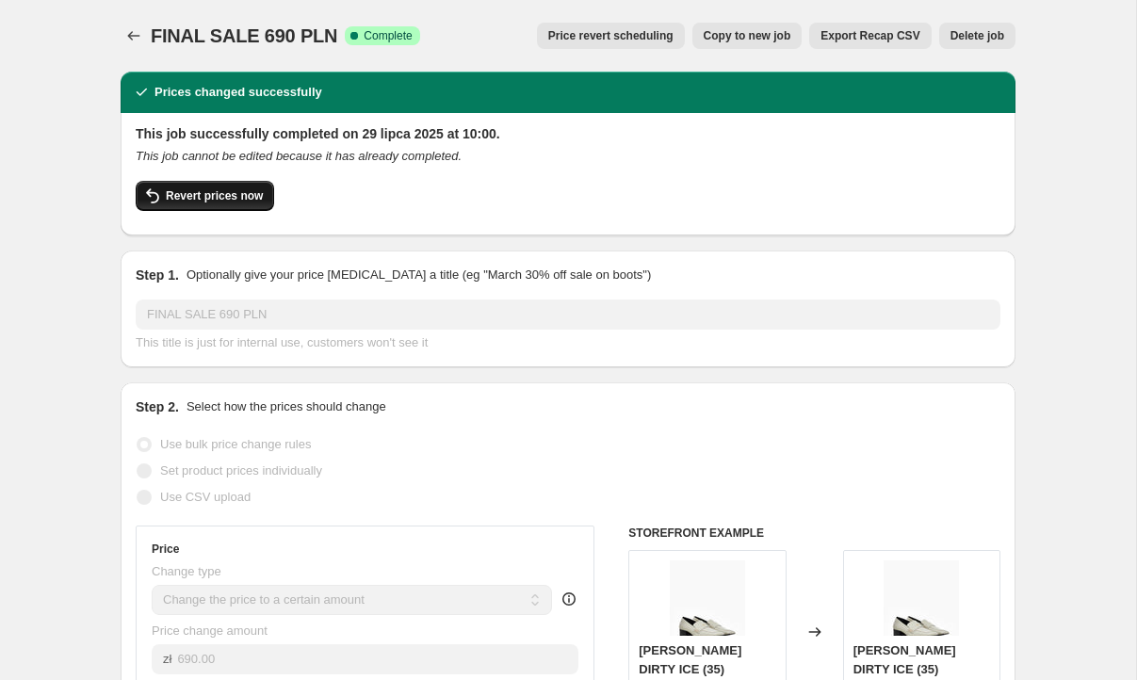
click at [196, 195] on span "Revert prices now" at bounding box center [214, 195] width 97 height 15
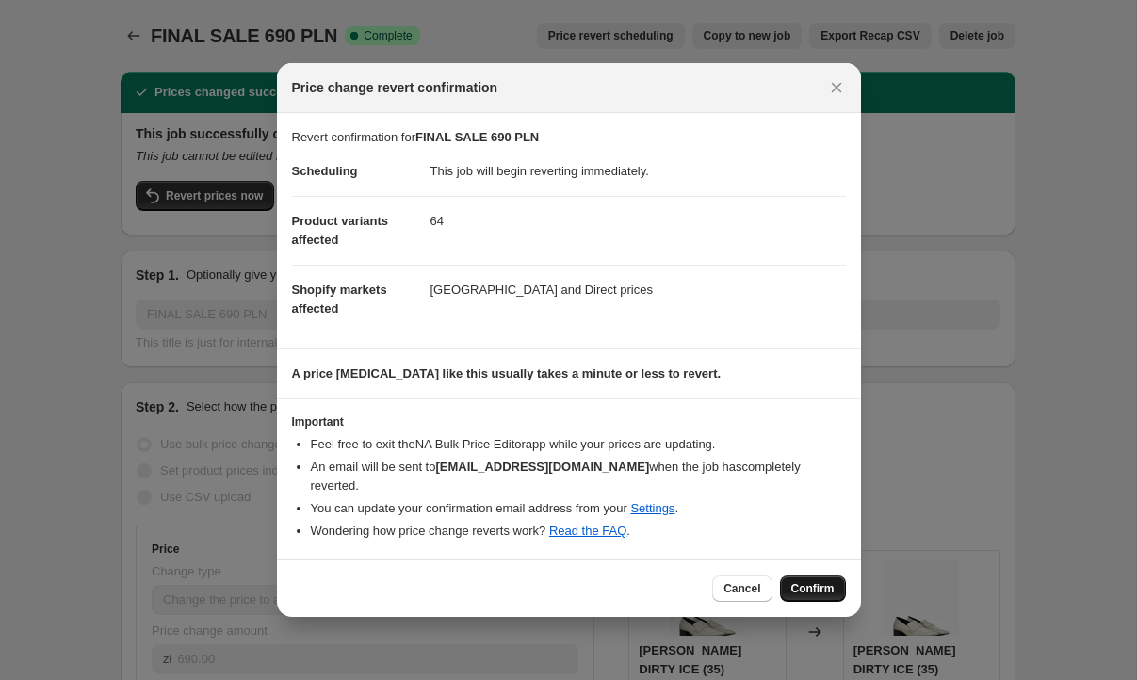
click at [802, 582] on span "Confirm" at bounding box center [812, 588] width 43 height 15
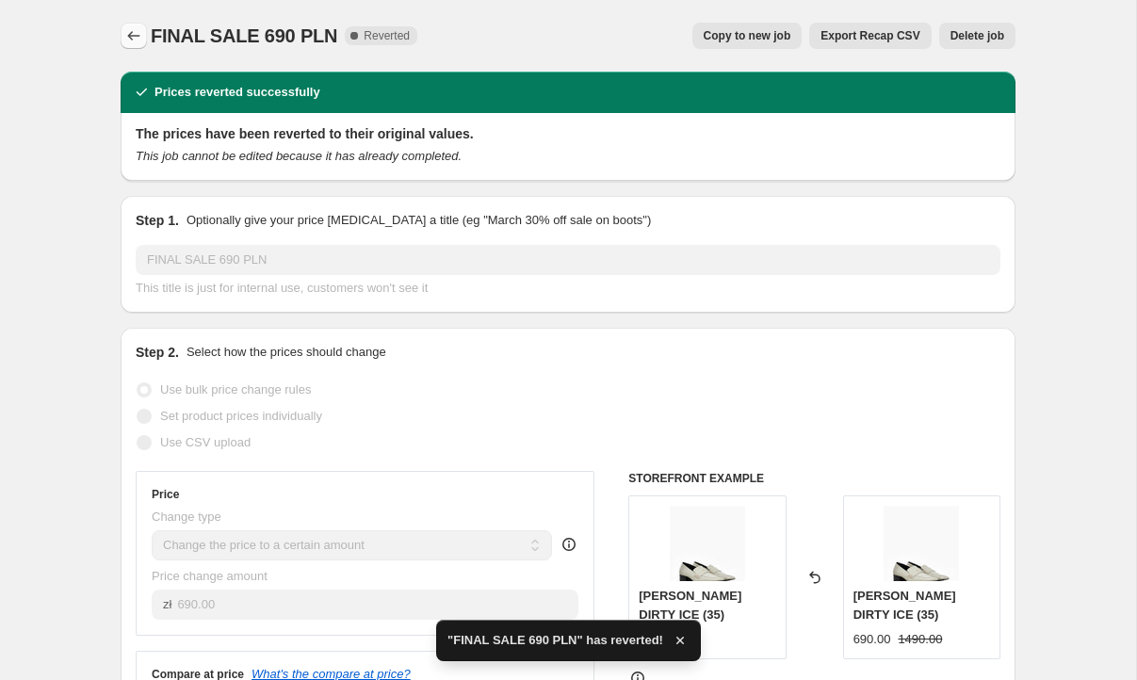
click at [126, 38] on icon "Price change jobs" at bounding box center [133, 35] width 19 height 19
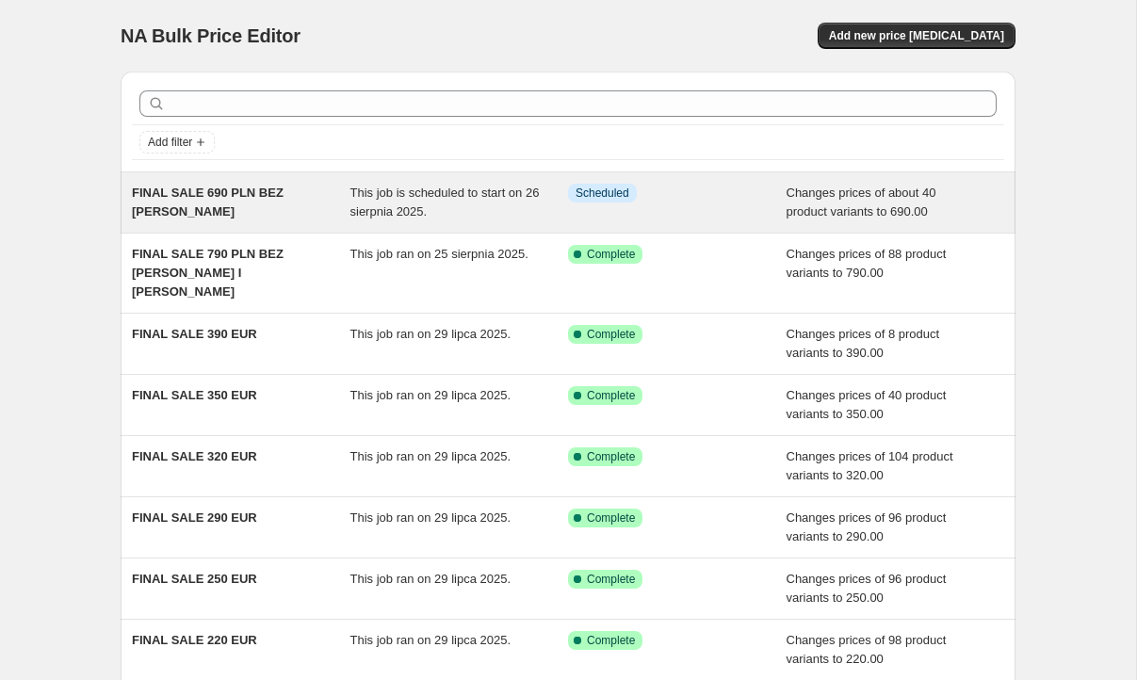
click at [284, 200] on span "FINAL SALE 690 PLN BEZ [PERSON_NAME]" at bounding box center [208, 202] width 152 height 33
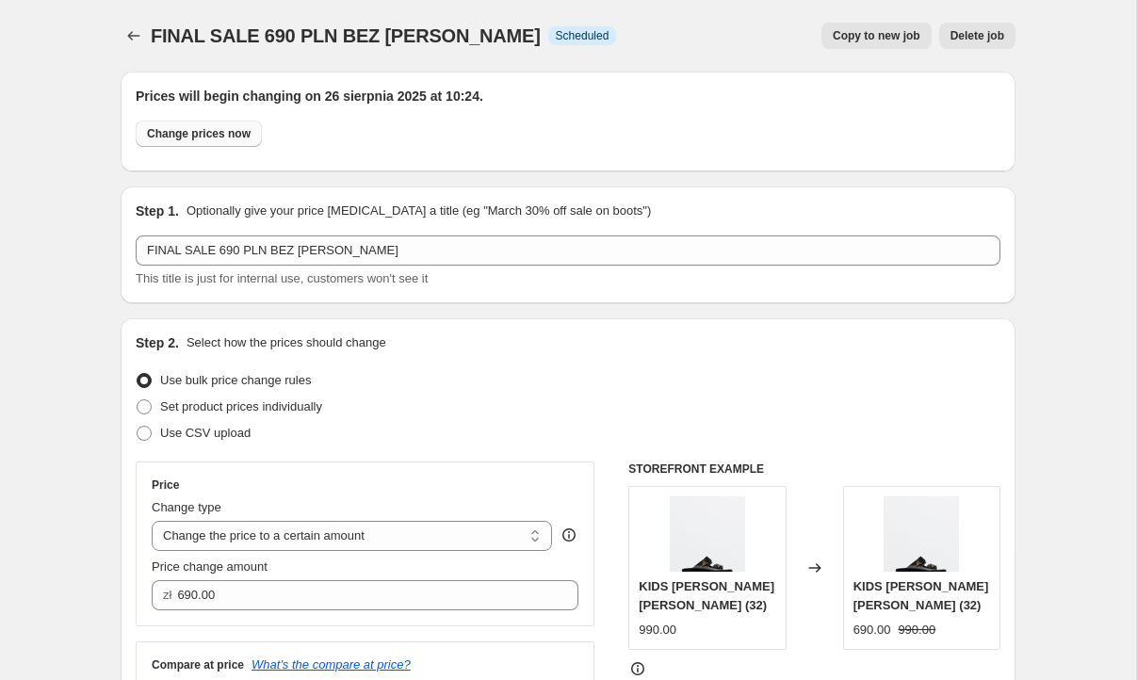
click at [205, 122] on button "Change prices now" at bounding box center [199, 134] width 126 height 26
radio input "true"
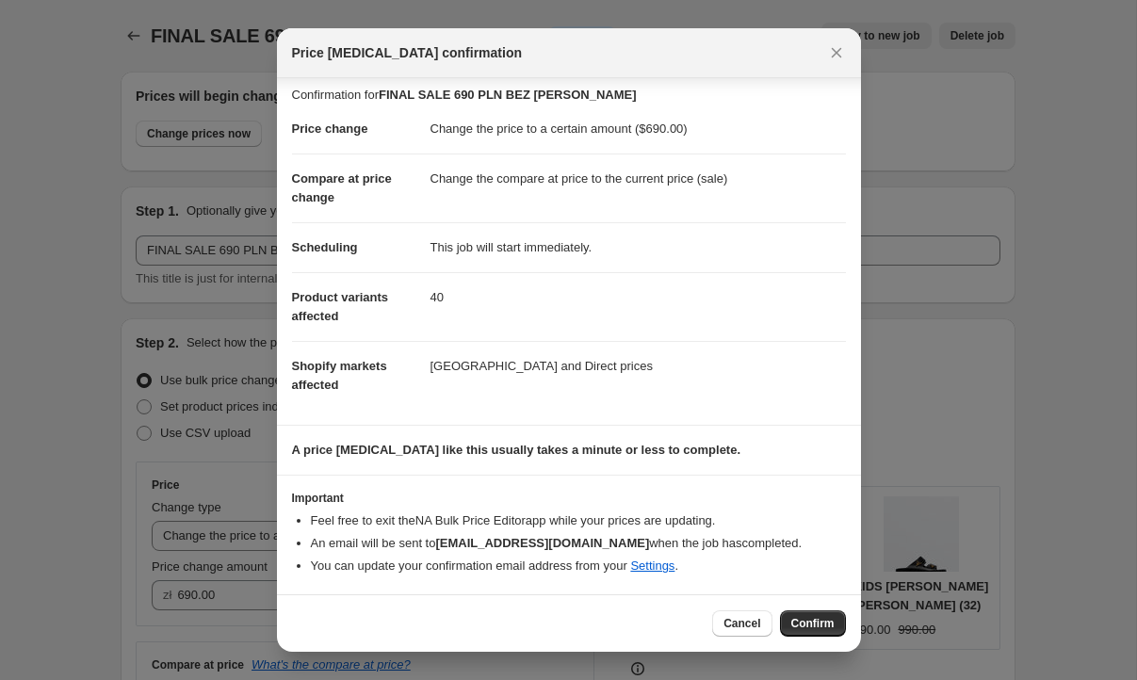
scroll to position [8, 0]
click at [807, 616] on button "Confirm" at bounding box center [813, 624] width 66 height 26
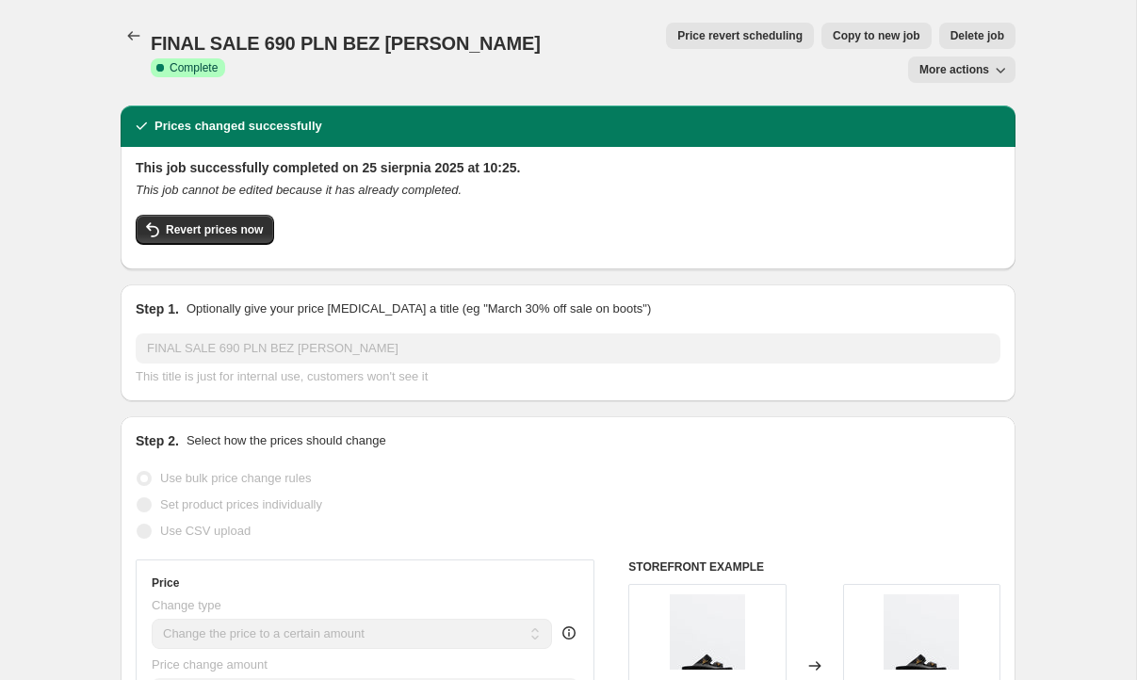
scroll to position [0, 0]
click at [126, 28] on icon "Price change jobs" at bounding box center [133, 35] width 19 height 19
